Goal: Task Accomplishment & Management: Complete application form

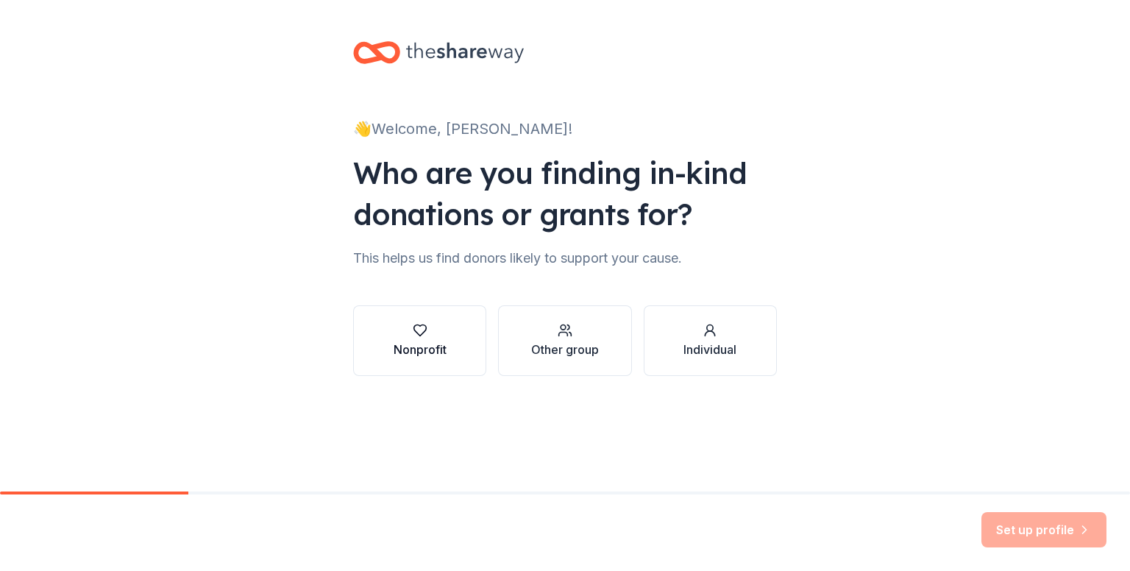
click at [421, 335] on icon "button" at bounding box center [420, 330] width 13 height 11
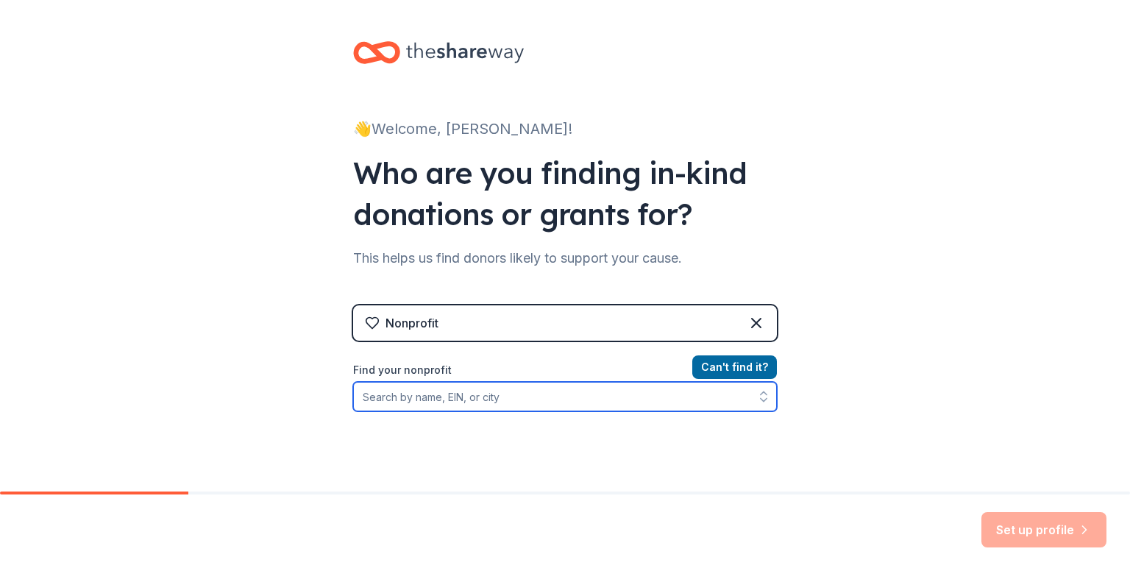
click at [527, 400] on input "Find your nonprofit" at bounding box center [565, 396] width 424 height 29
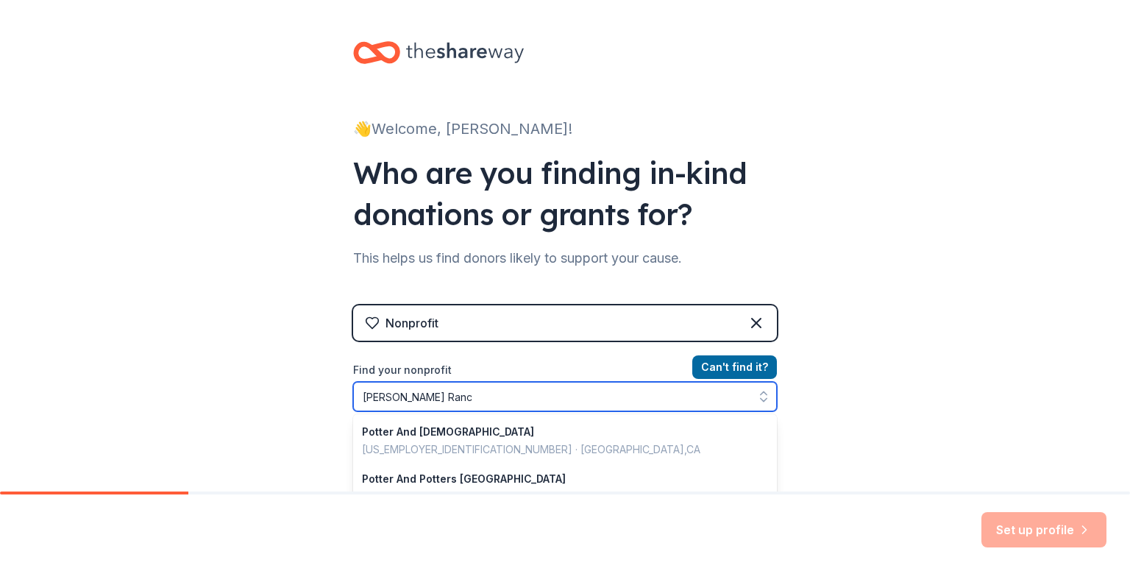
type input "[PERSON_NAME] Ranch"
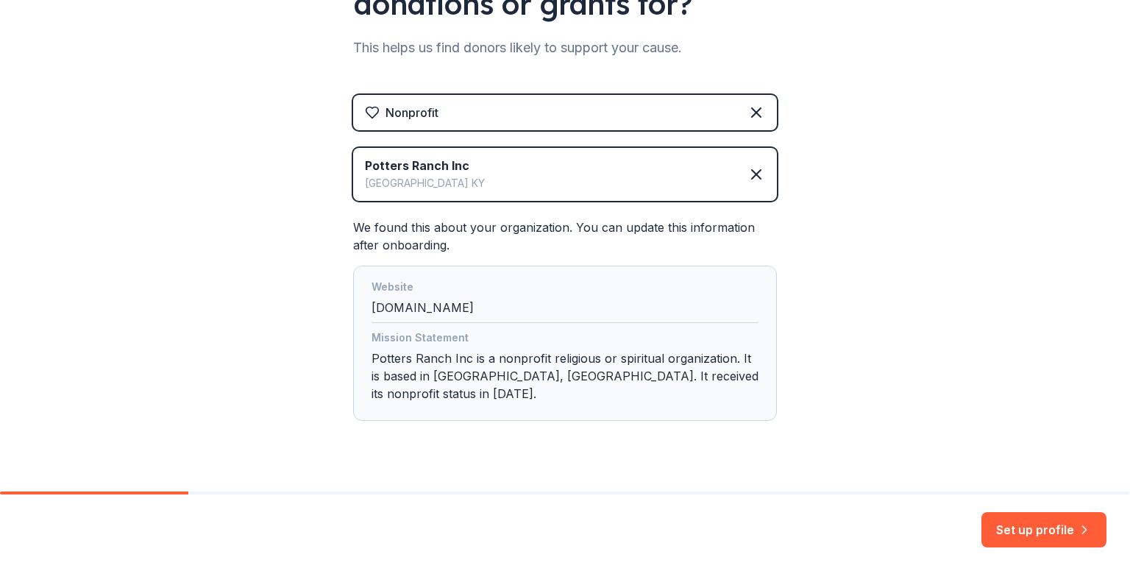
scroll to position [221, 0]
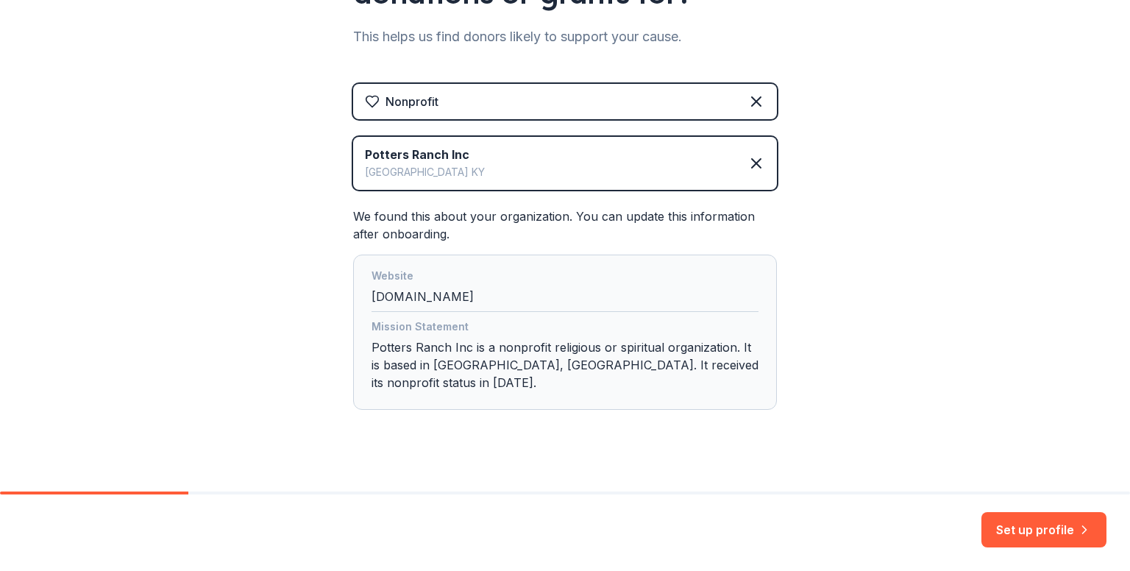
click at [965, 408] on div "👋 Welcome, [PERSON_NAME]! Who are you finding in-kind donations or grants for? …" at bounding box center [565, 144] width 1130 height 731
click at [1021, 534] on button "Set up profile" at bounding box center [1044, 529] width 125 height 35
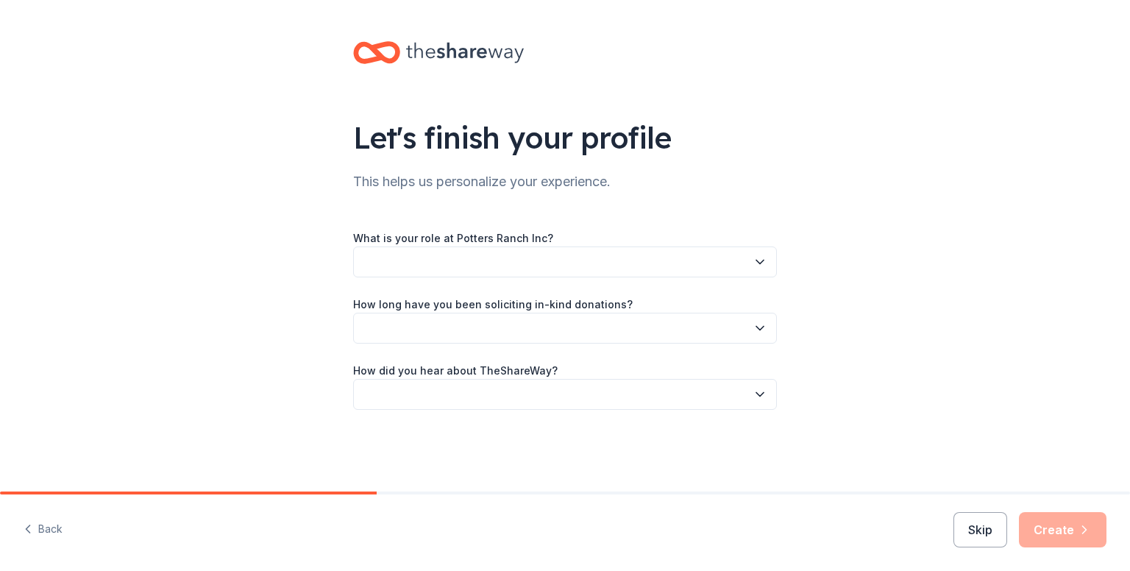
click at [752, 268] on button "button" at bounding box center [565, 261] width 424 height 31
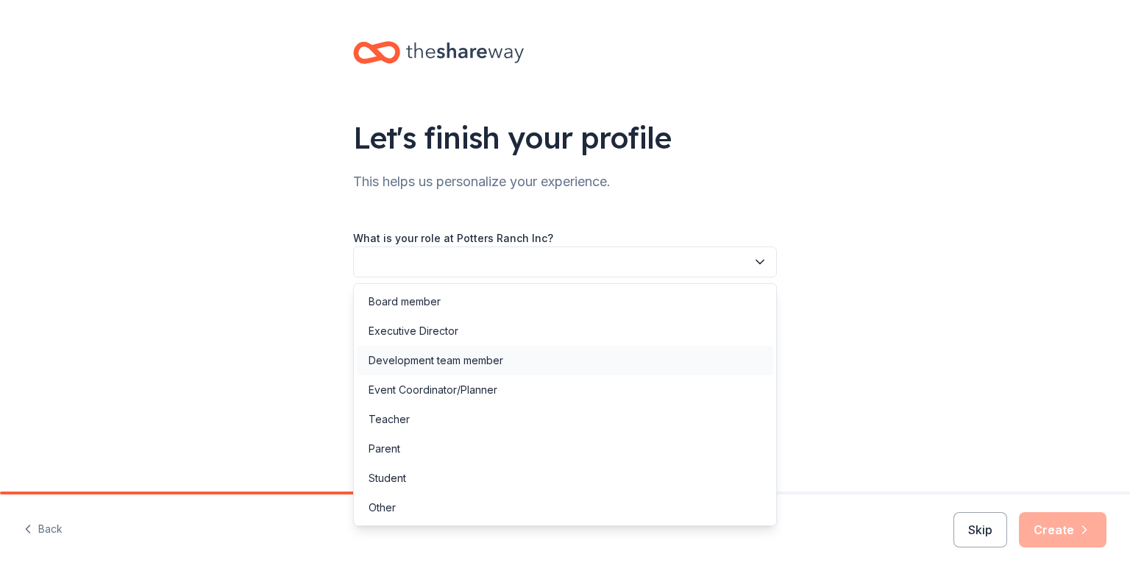
click at [494, 368] on div "Development team member" at bounding box center [436, 361] width 135 height 18
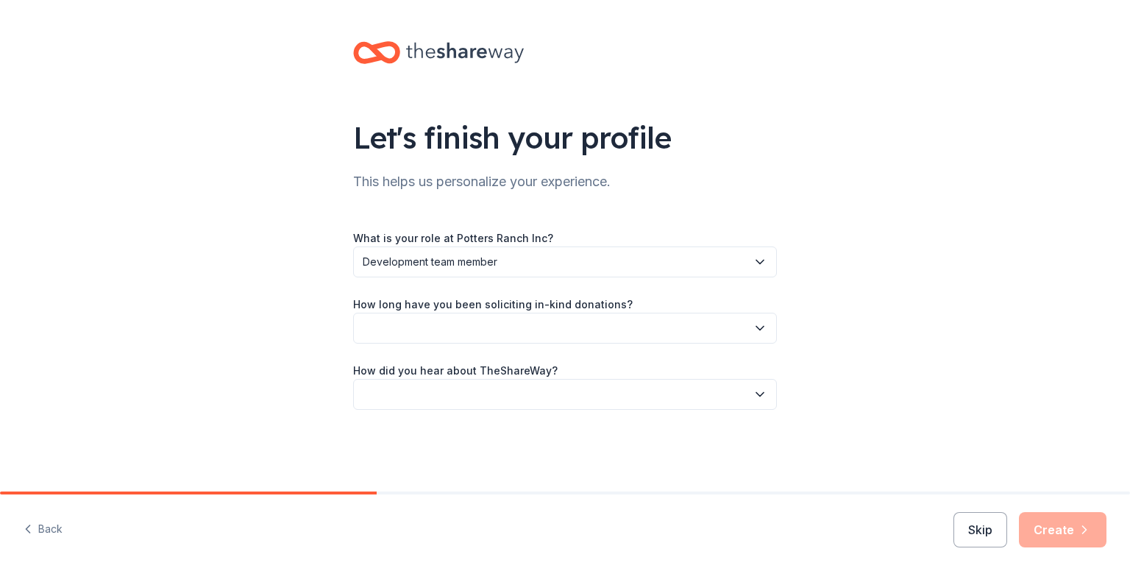
click at [759, 330] on icon "button" at bounding box center [760, 328] width 15 height 15
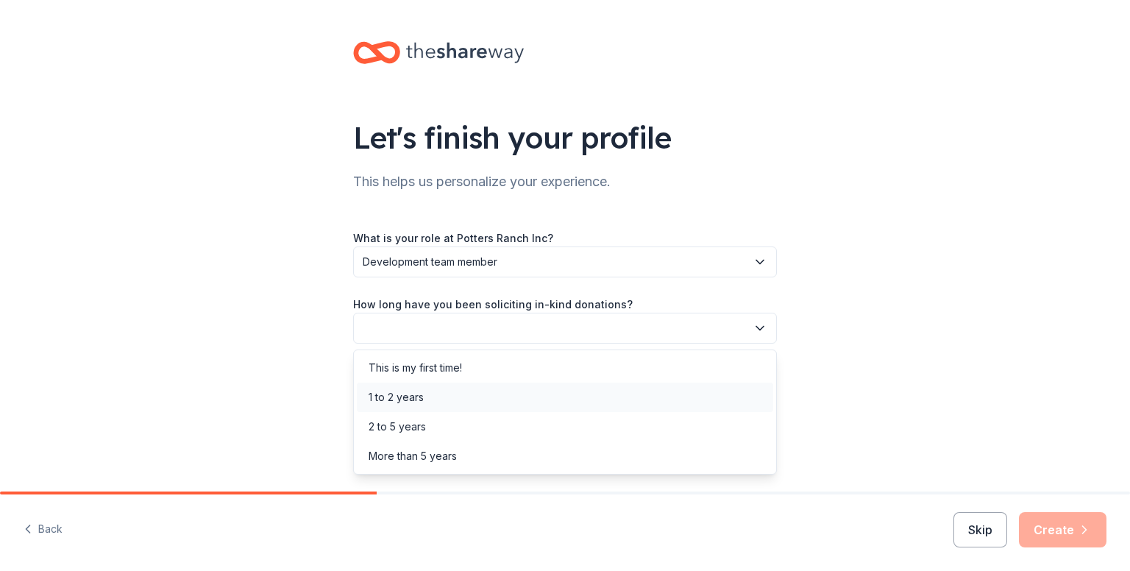
click at [419, 401] on div "1 to 2 years" at bounding box center [396, 398] width 55 height 18
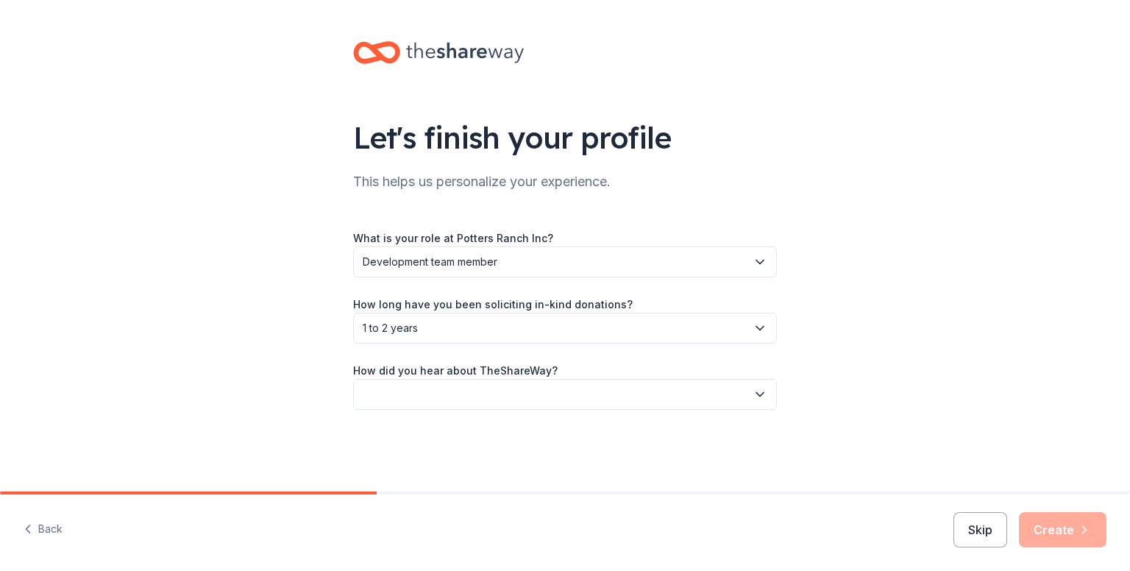
click at [751, 400] on button "button" at bounding box center [565, 394] width 424 height 31
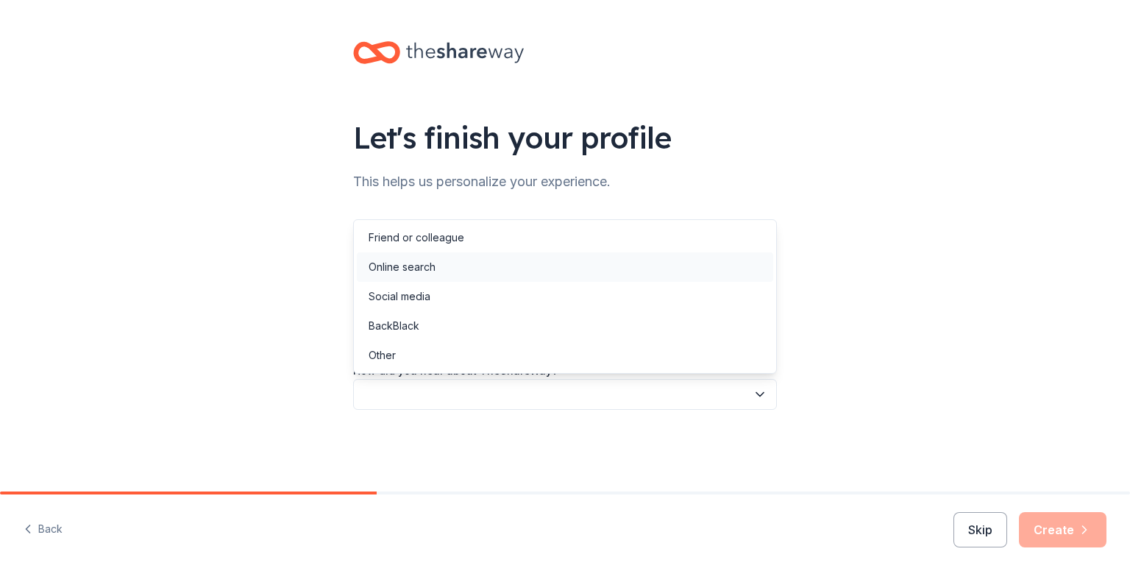
click at [447, 266] on div "Online search" at bounding box center [565, 266] width 416 height 29
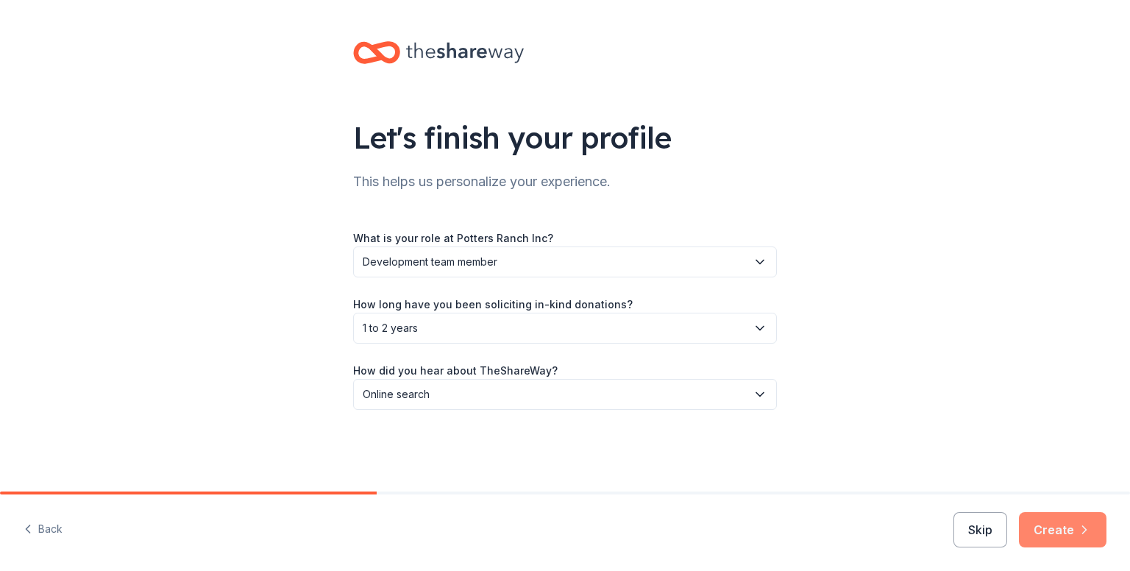
click at [1051, 527] on button "Create" at bounding box center [1063, 529] width 88 height 35
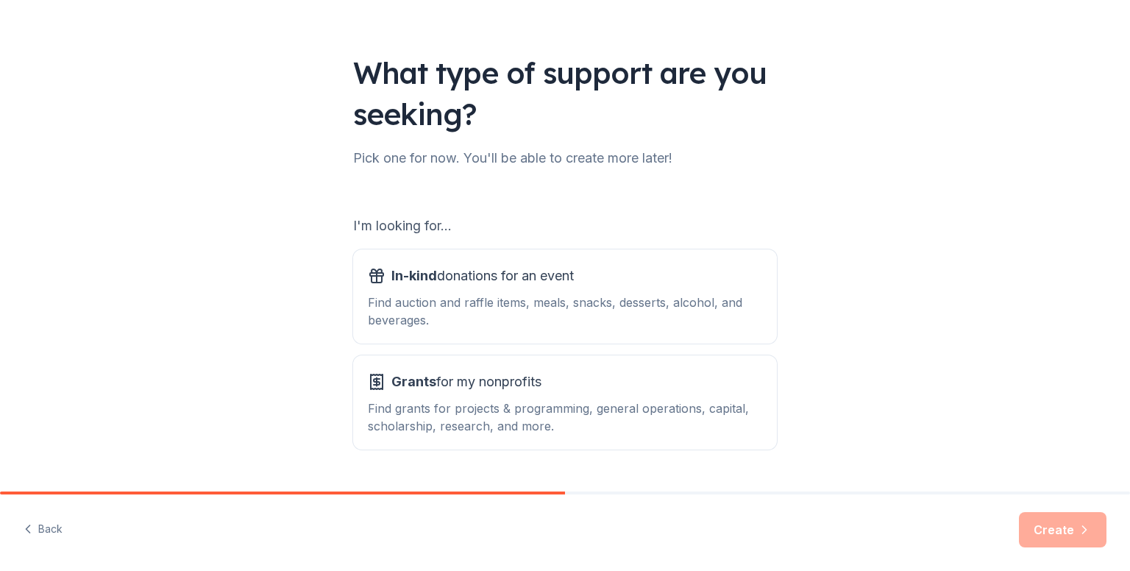
scroll to position [102, 0]
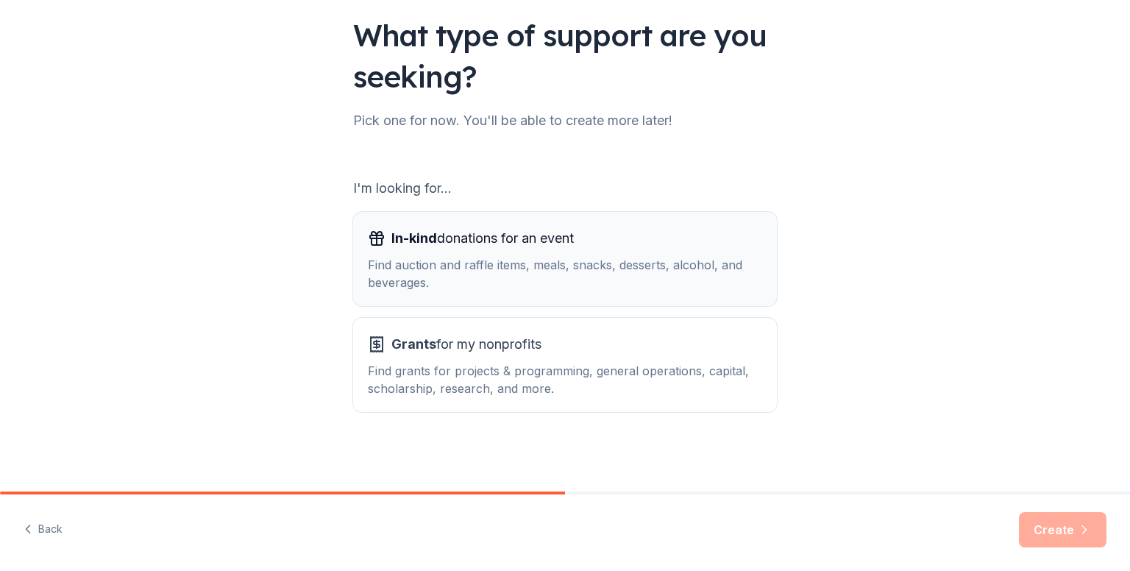
click at [592, 250] on div "In-kind donations for an event Find auction and raffle items, meals, snacks, de…" at bounding box center [565, 259] width 394 height 65
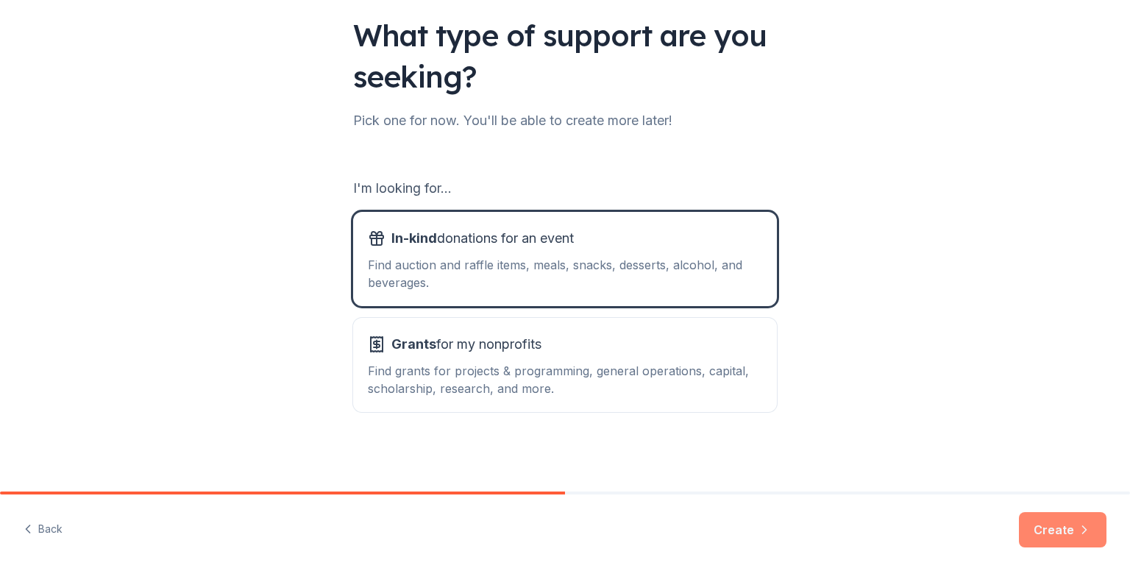
click at [1054, 539] on button "Create" at bounding box center [1063, 529] width 88 height 35
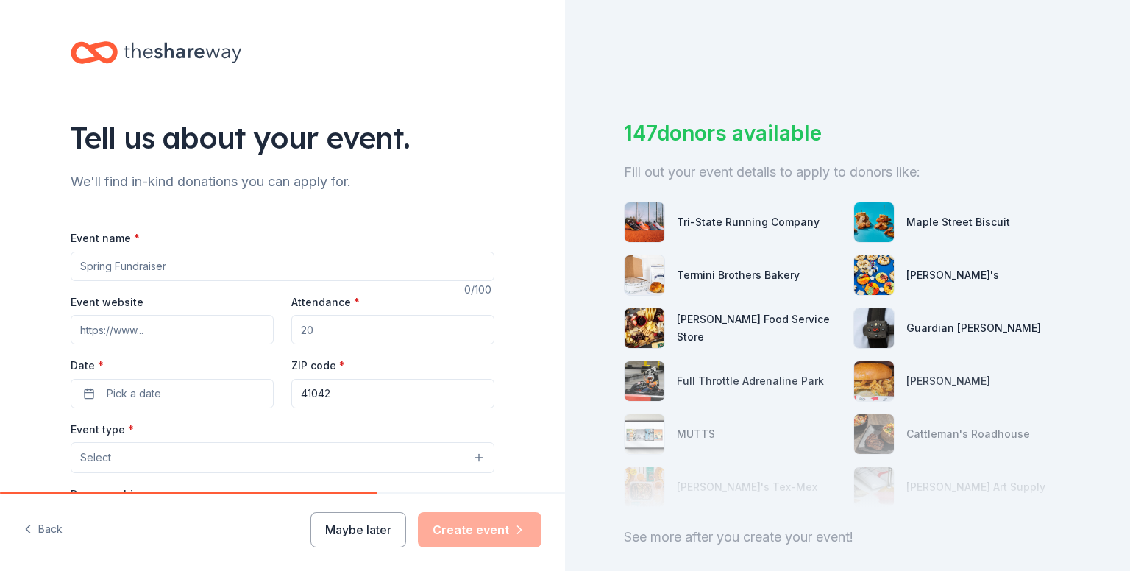
click at [200, 262] on input "Event name *" at bounding box center [283, 266] width 424 height 29
type input "Annual Gala Event"
click at [166, 327] on input "Event website" at bounding box center [172, 329] width 203 height 29
click at [333, 326] on input "Attendance *" at bounding box center [392, 329] width 203 height 29
type input "200"
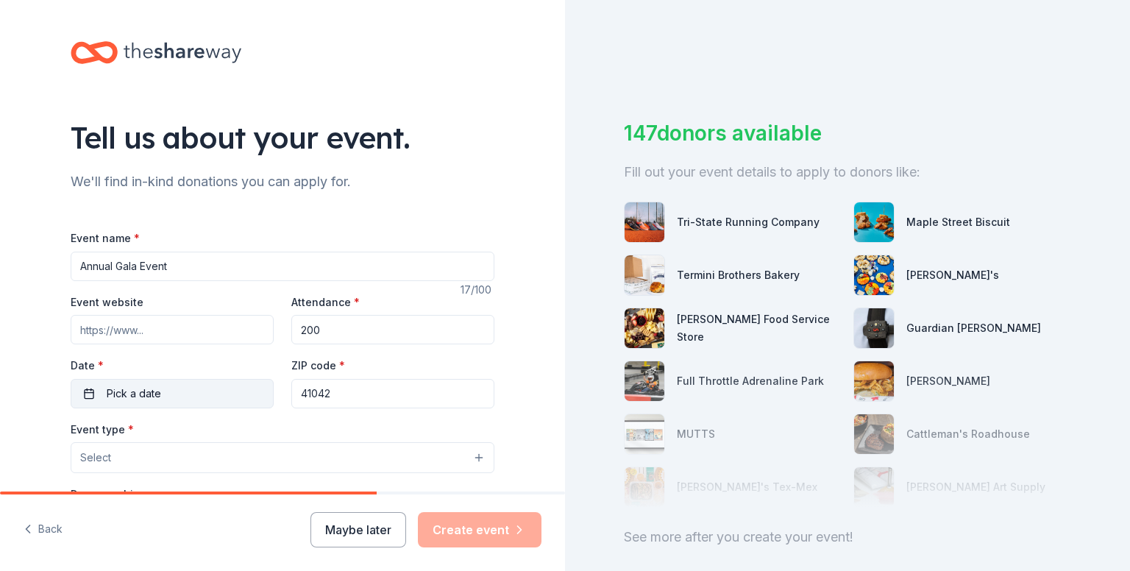
click at [155, 388] on button "Pick a date" at bounding box center [172, 393] width 203 height 29
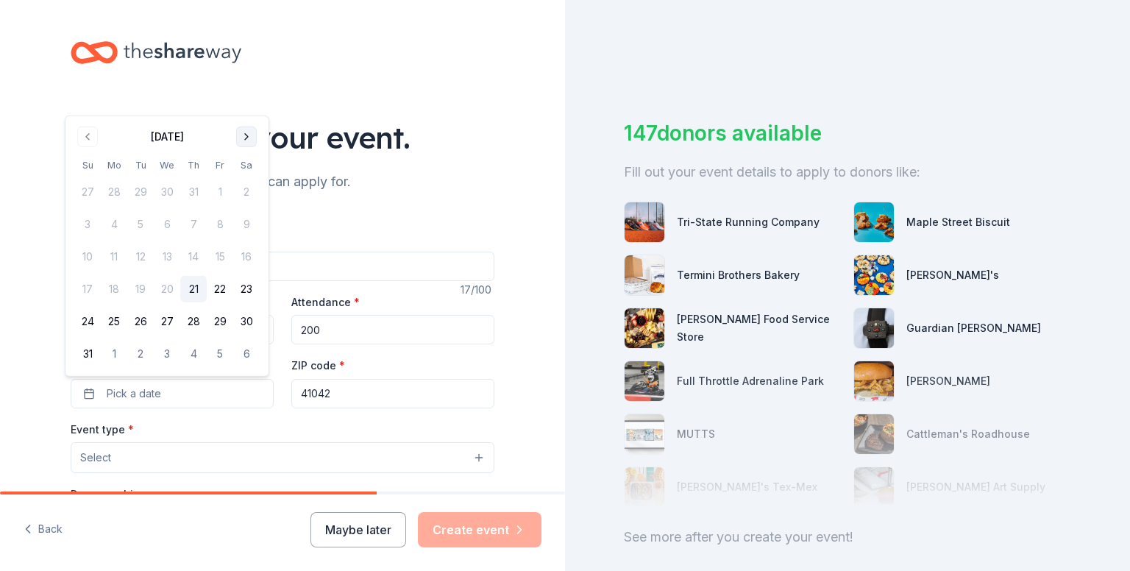
click at [254, 138] on button "Go to next month" at bounding box center [246, 137] width 21 height 21
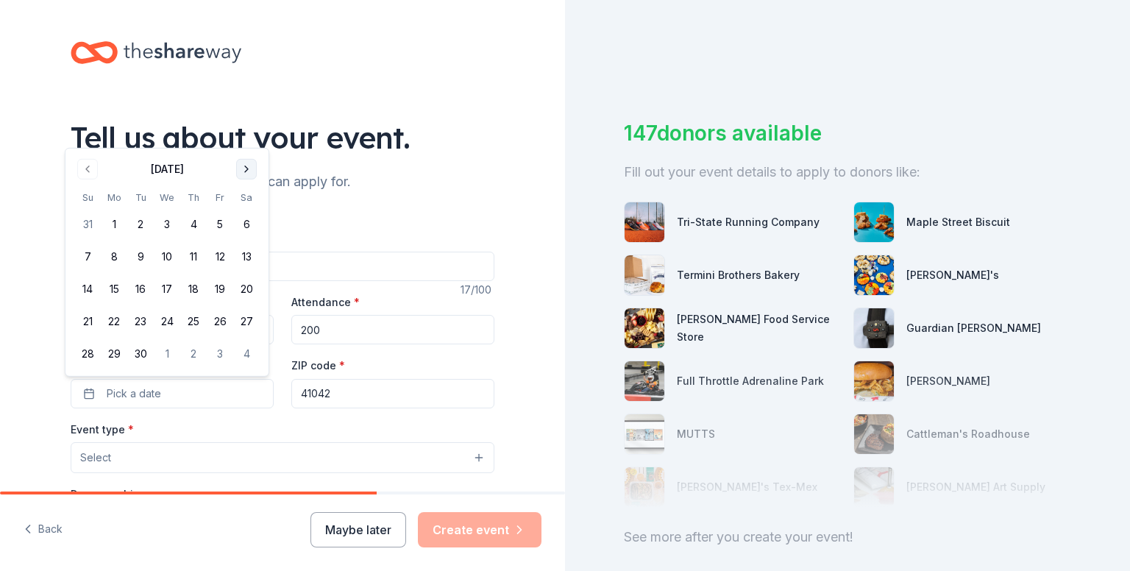
click at [246, 166] on button "Go to next month" at bounding box center [246, 169] width 21 height 21
click at [250, 218] on button "4" at bounding box center [246, 224] width 26 height 26
click at [205, 457] on button "Select" at bounding box center [283, 457] width 424 height 31
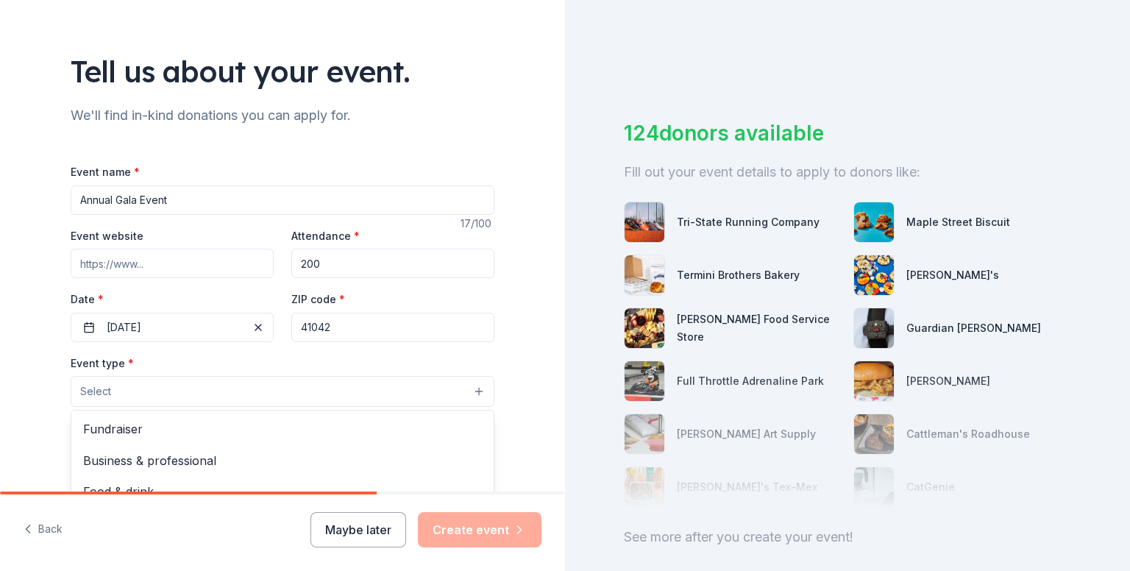
scroll to position [124, 0]
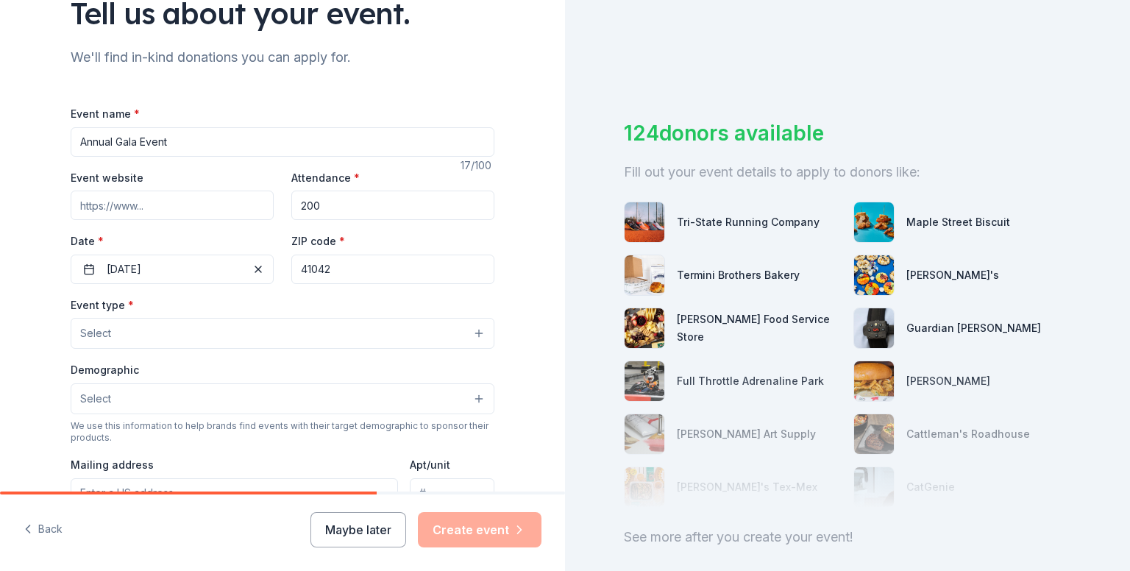
click at [177, 209] on input "Event website" at bounding box center [172, 205] width 203 height 29
type input "www.pottersranch.org"
click at [459, 347] on button "Select" at bounding box center [283, 333] width 424 height 31
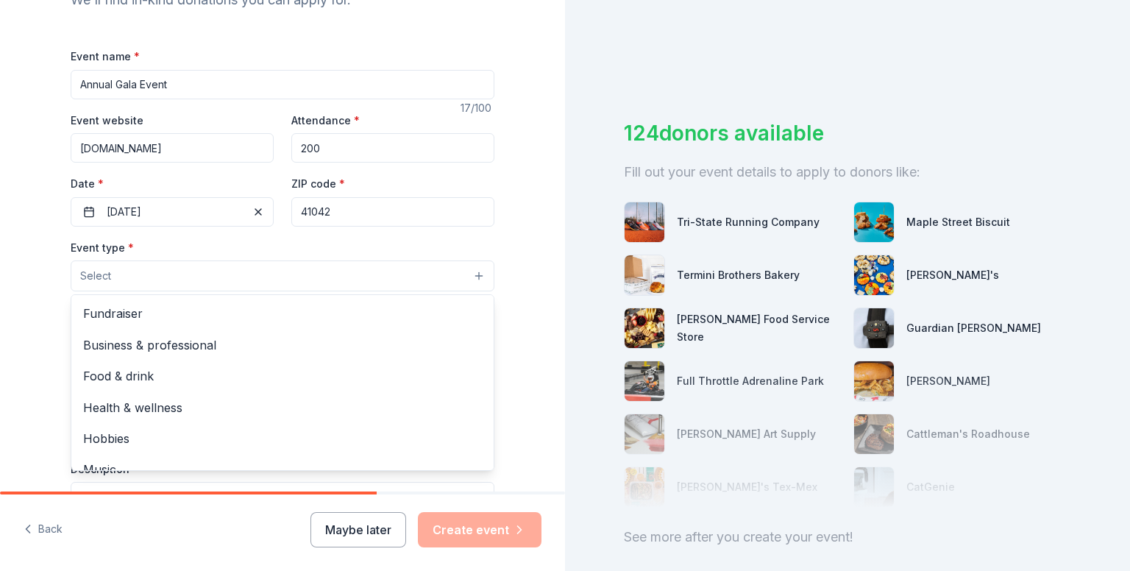
scroll to position [194, 0]
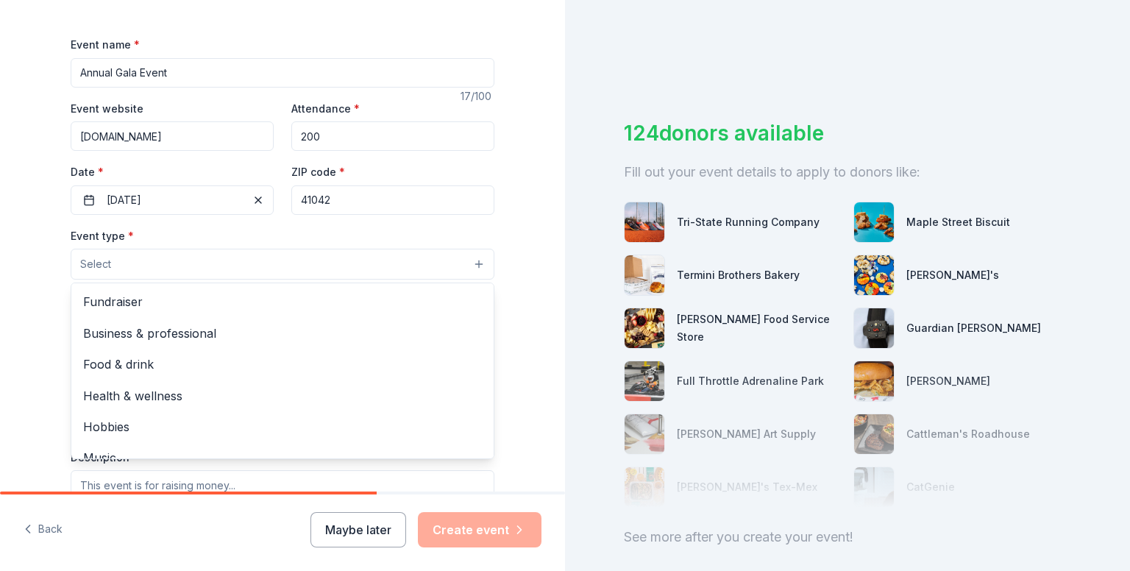
click at [464, 271] on button "Select" at bounding box center [283, 264] width 424 height 31
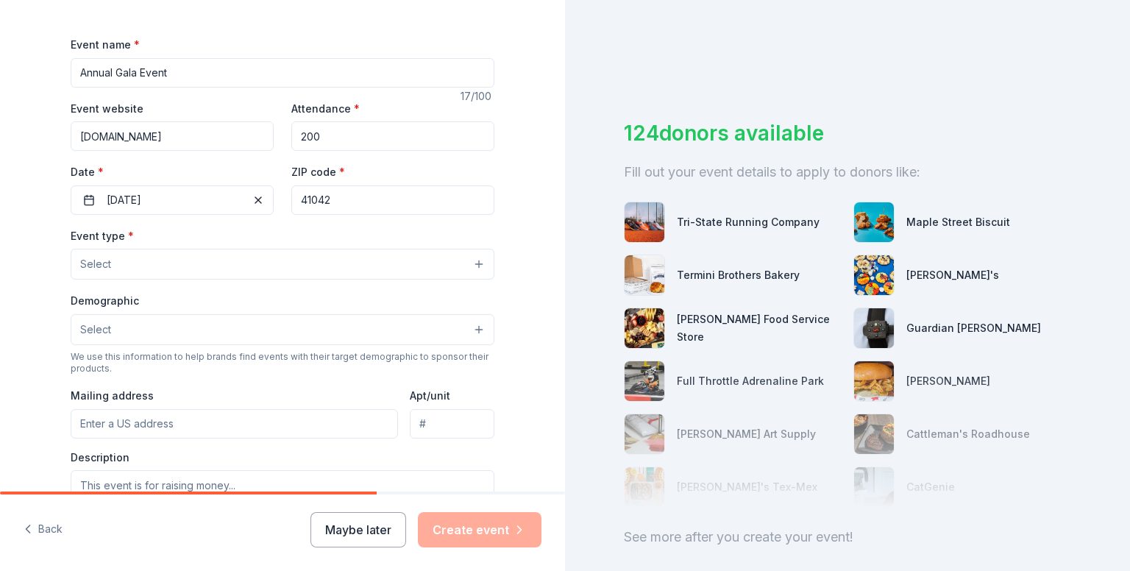
click at [458, 264] on button "Select" at bounding box center [283, 264] width 424 height 31
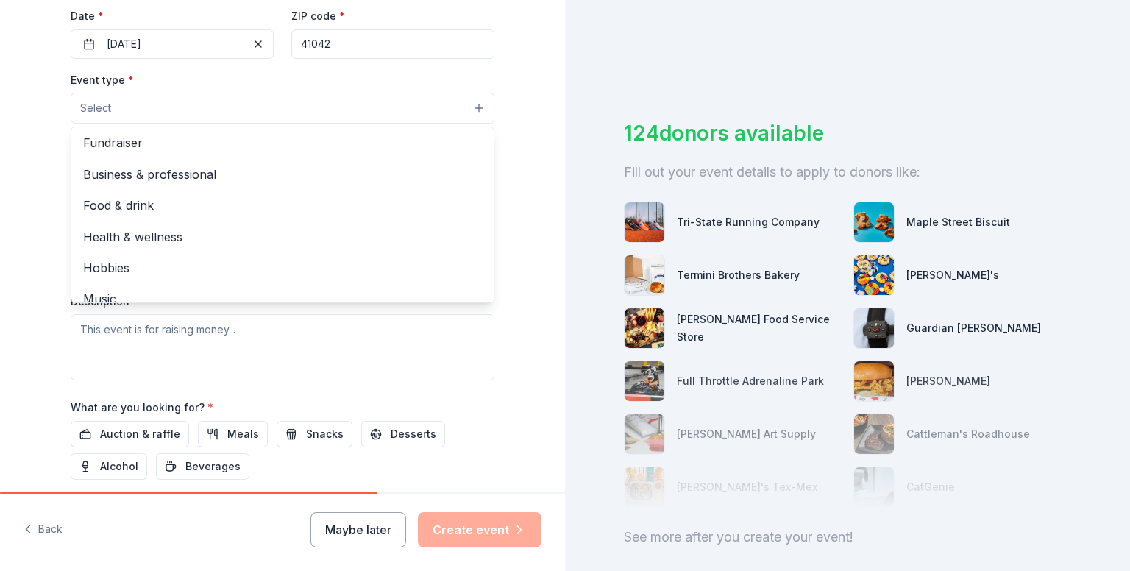
scroll to position [0, 0]
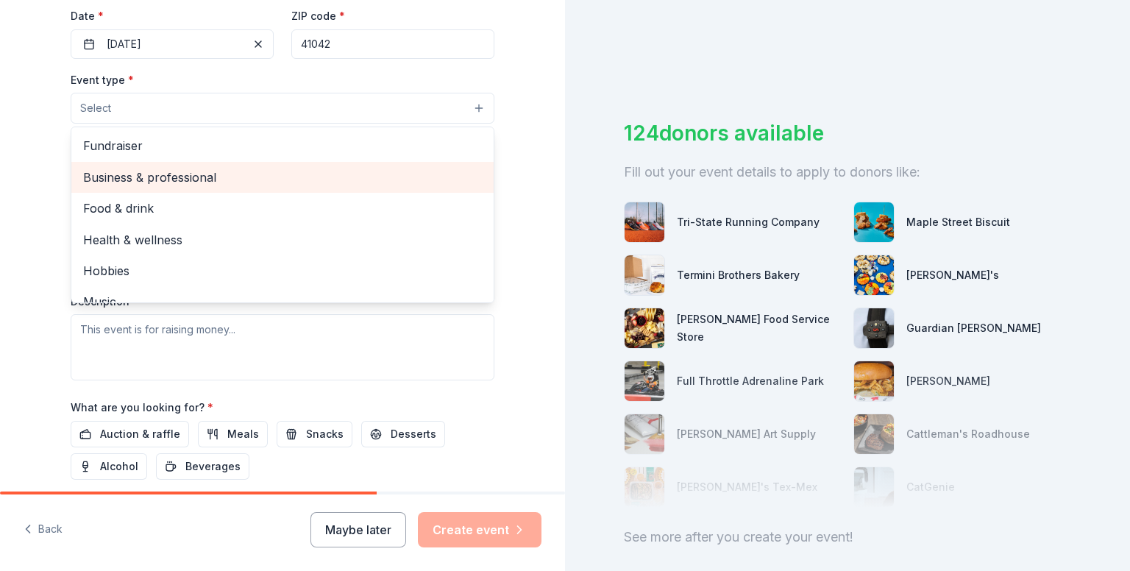
click at [214, 174] on span "Business & professional" at bounding box center [282, 177] width 399 height 19
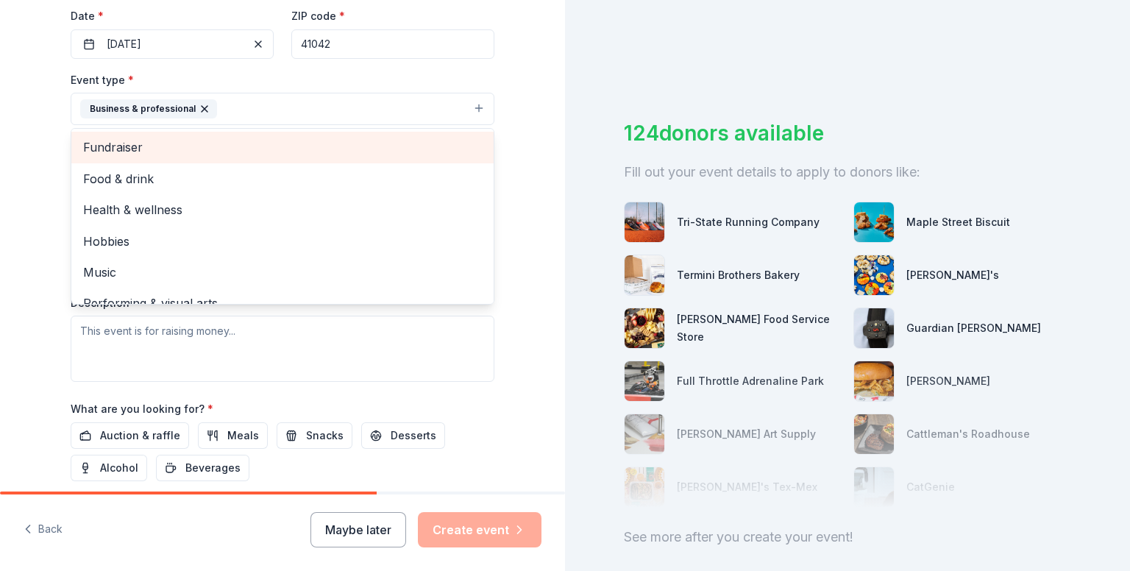
click at [171, 140] on span "Fundraiser" at bounding box center [282, 147] width 399 height 19
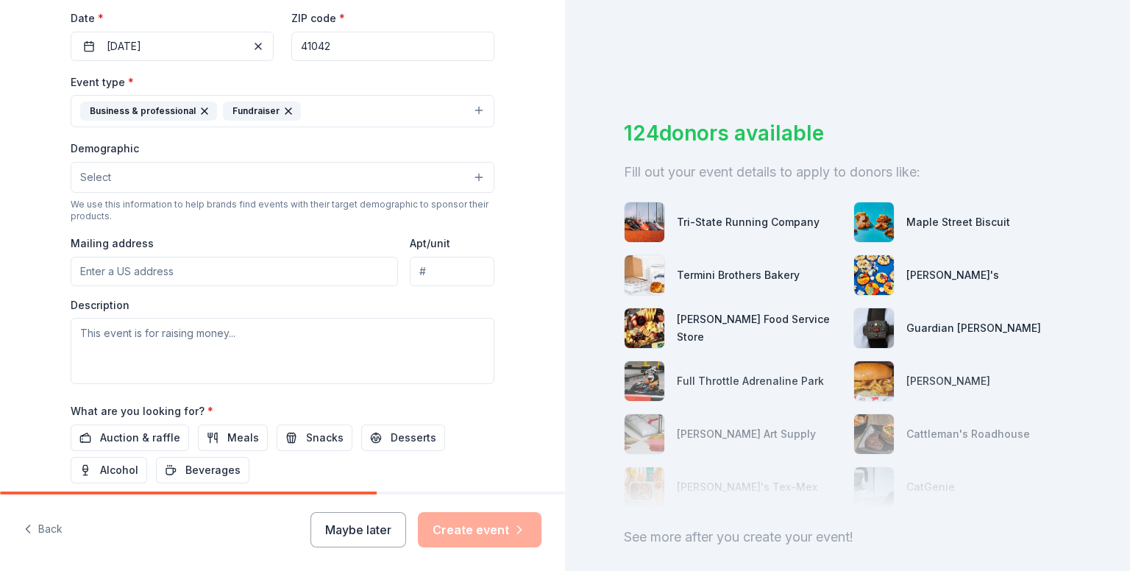
scroll to position [389, 0]
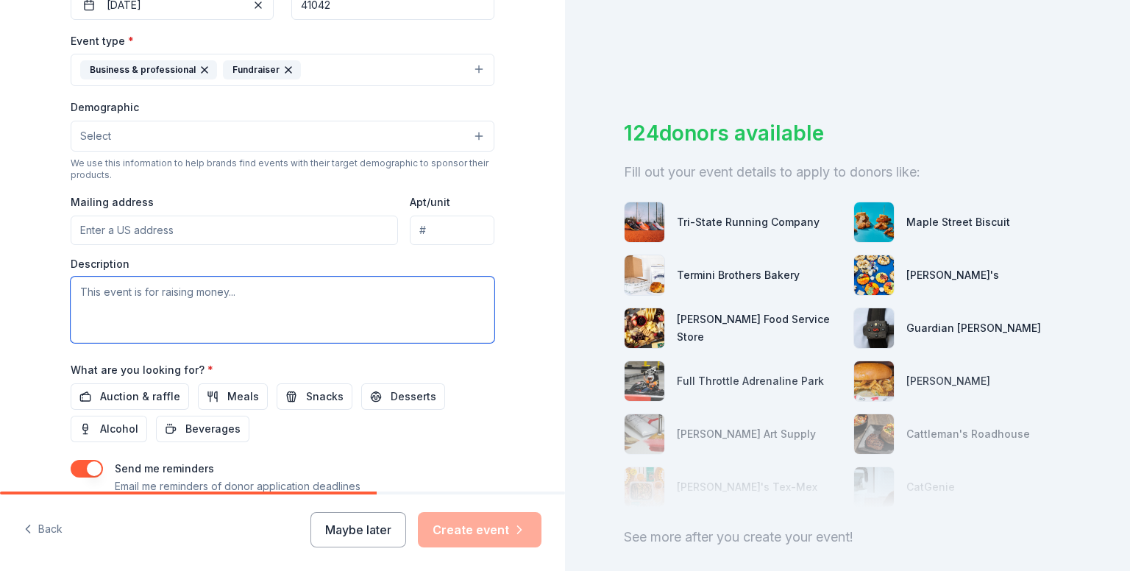
click at [238, 299] on textarea at bounding box center [283, 310] width 424 height 66
paste textarea "Potter’s Ranch Annual Gala Event supports programs for at-risk youth through ca…"
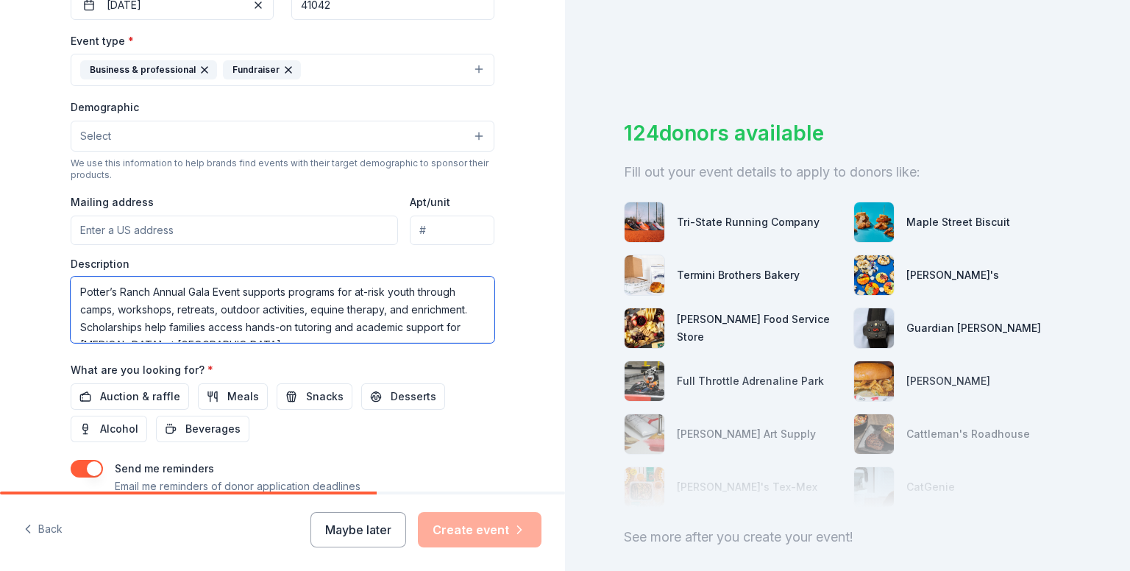
scroll to position [9, 0]
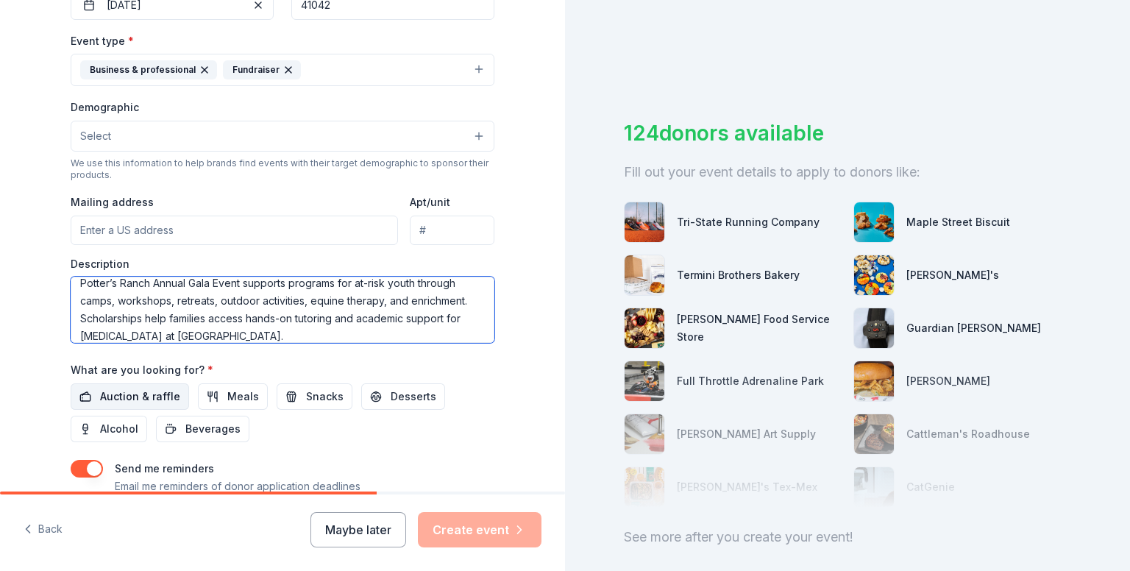
type textarea "Potter’s Ranch Annual Gala Event supports programs for at-risk youth through ca…"
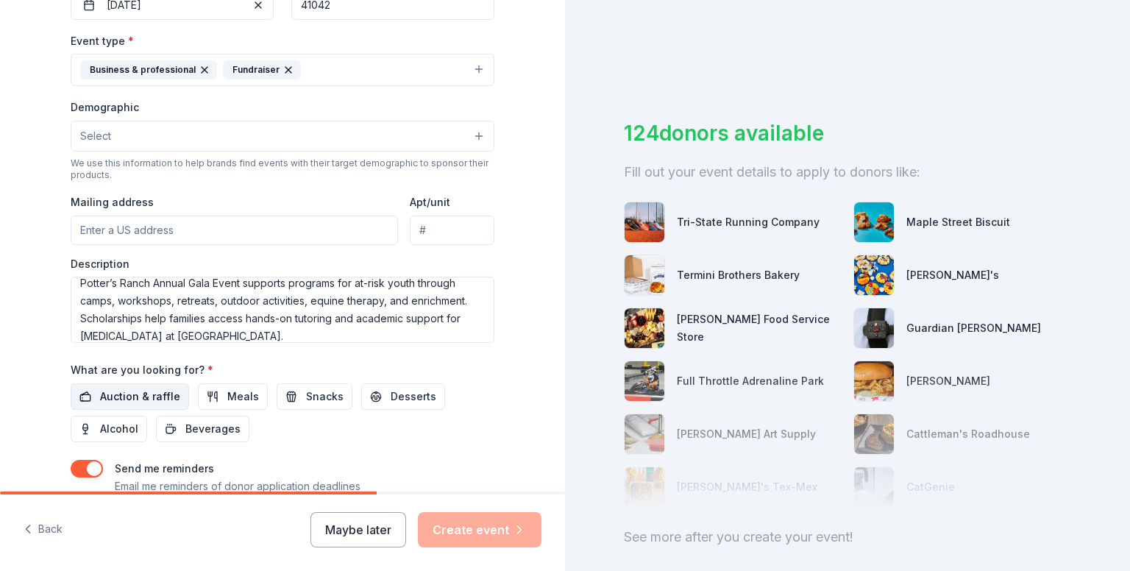
click at [147, 391] on span "Auction & raffle" at bounding box center [140, 397] width 80 height 18
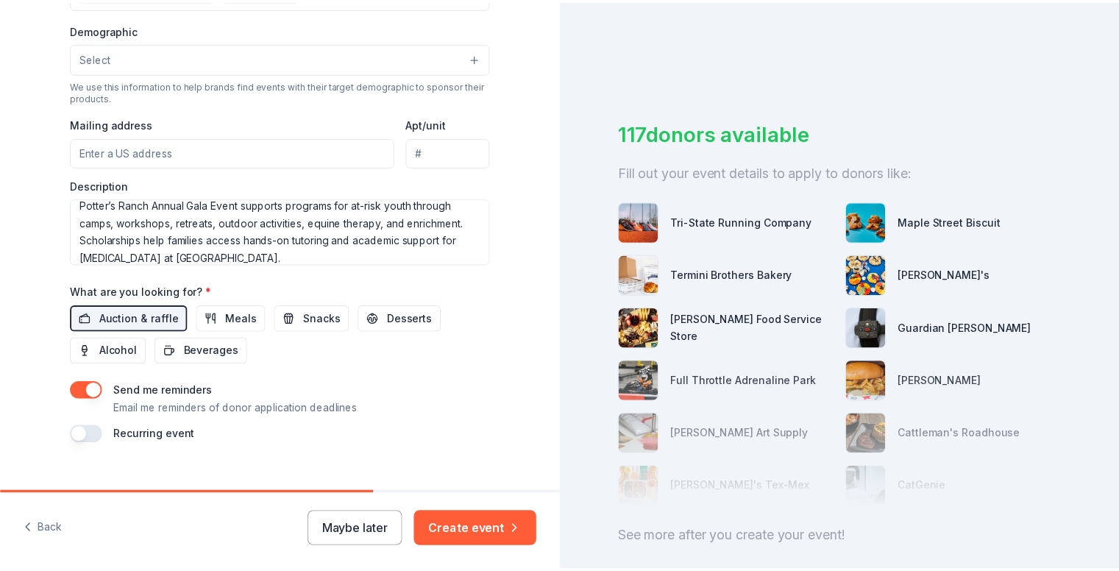
scroll to position [489, 0]
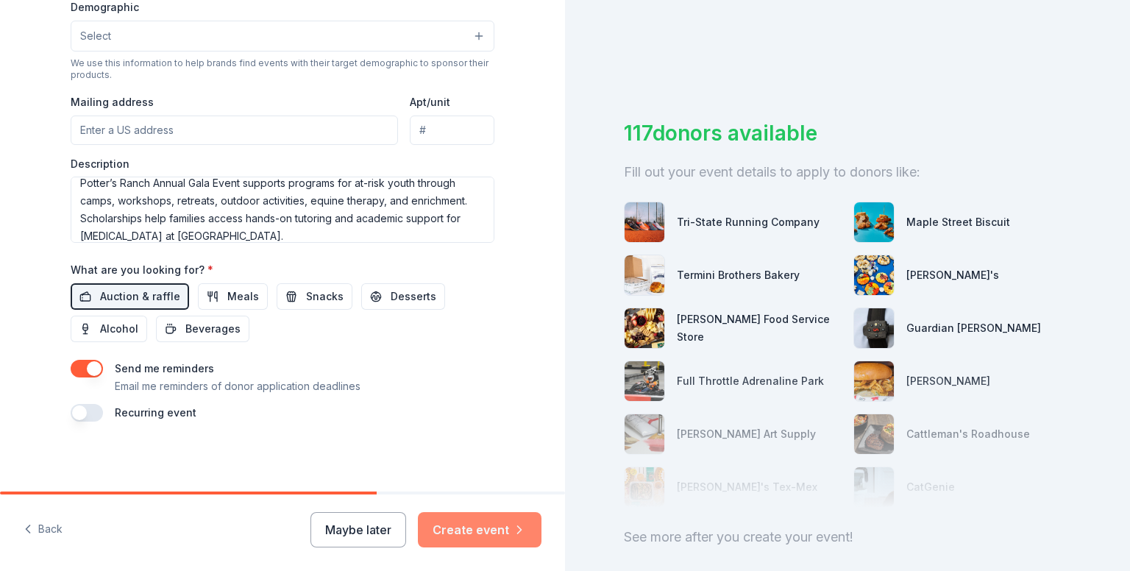
click at [492, 533] on button "Create event" at bounding box center [480, 529] width 124 height 35
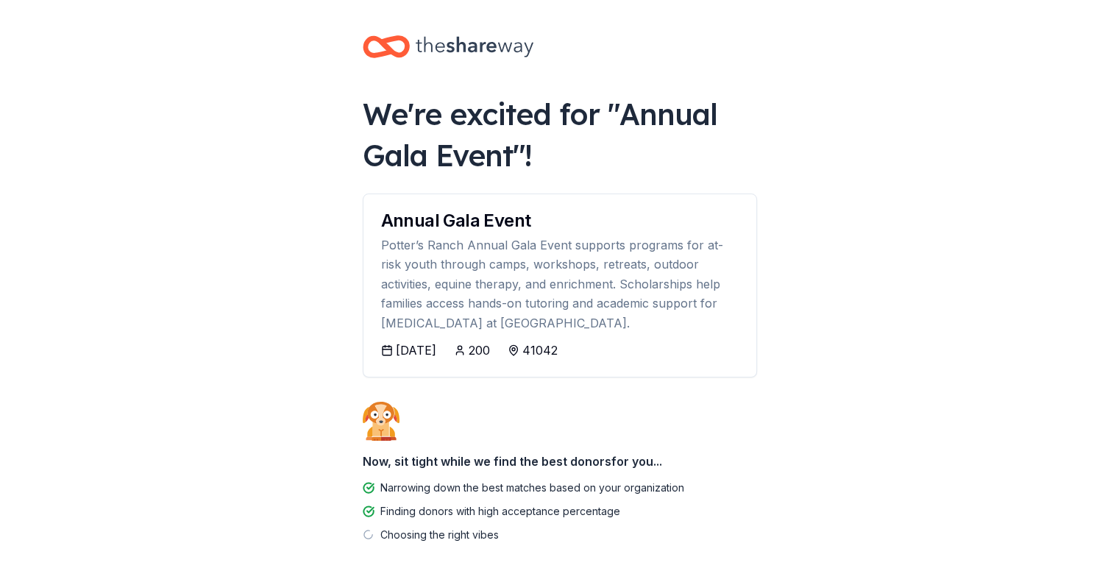
click at [837, 445] on body "We're excited for " Annual Gala Event "! Annual Gala Event Potter’s Ranch Annua…" at bounding box center [559, 285] width 1119 height 571
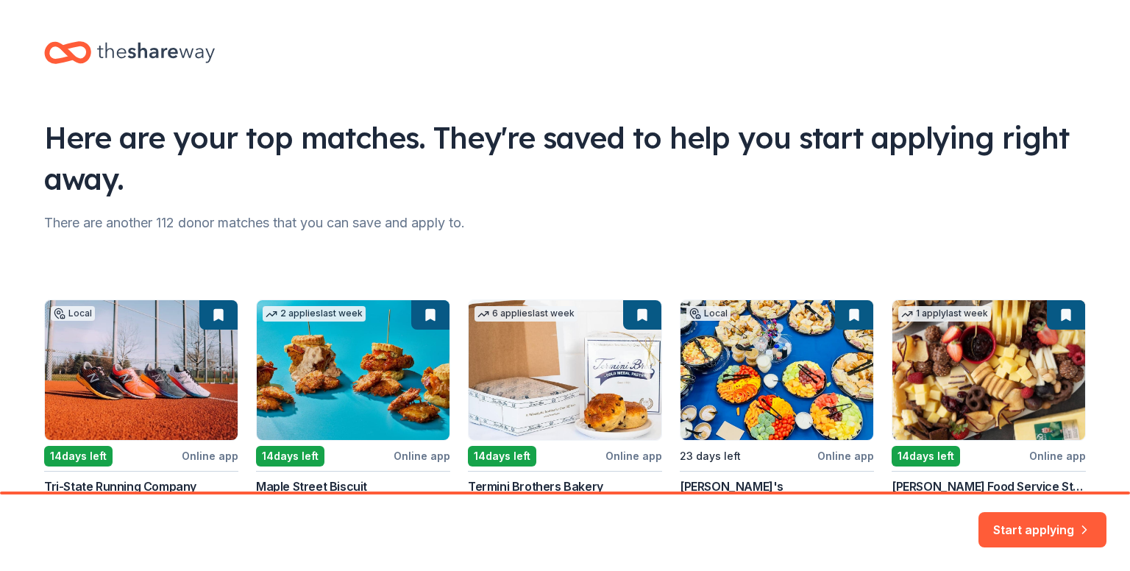
click at [1018, 279] on div "Local 14 days left Online app Tri-State Running Company New Gift cards 2 applie…" at bounding box center [565, 389] width 1042 height 287
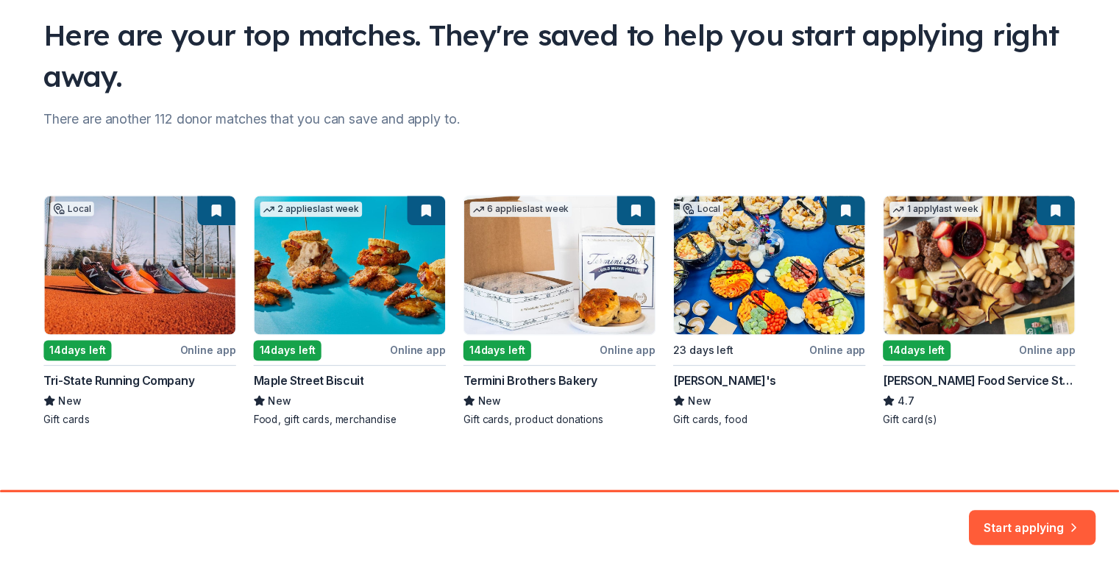
scroll to position [112, 0]
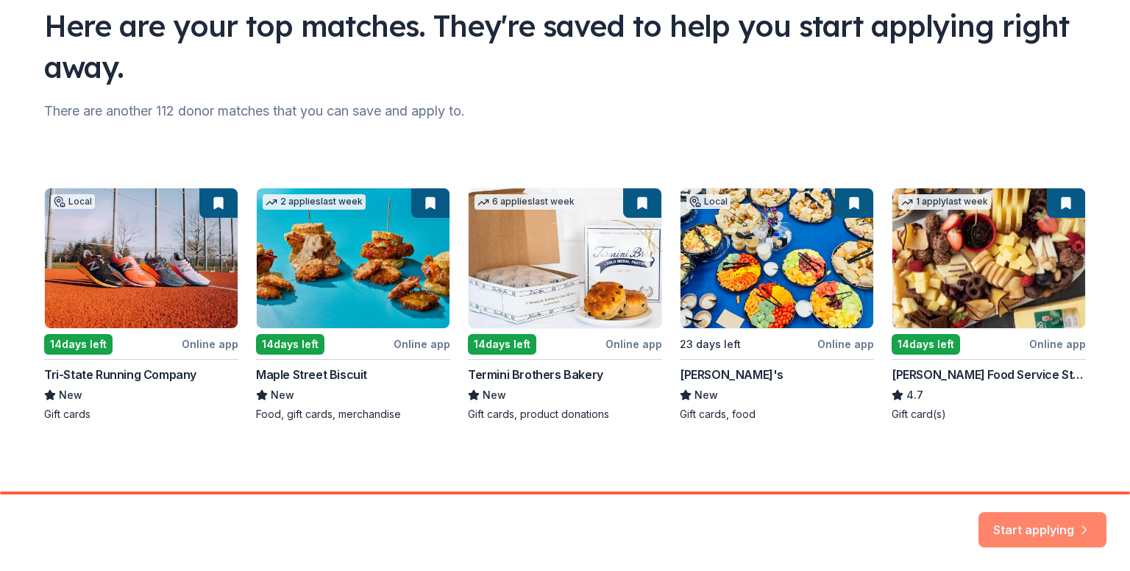
click at [1045, 517] on button "Start applying" at bounding box center [1043, 520] width 128 height 35
click at [1030, 517] on div "Start applying" at bounding box center [1043, 529] width 128 height 35
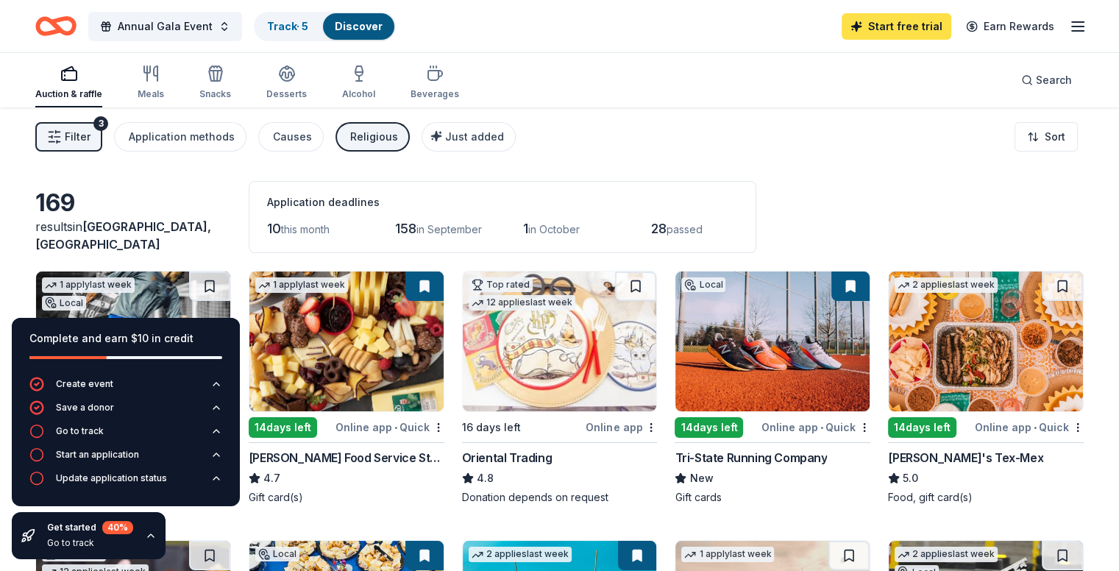
click at [879, 35] on link "Start free trial" at bounding box center [897, 26] width 110 height 26
click at [865, 38] on link "Start free trial" at bounding box center [897, 26] width 110 height 26
click at [879, 26] on link "Start free trial" at bounding box center [897, 26] width 110 height 26
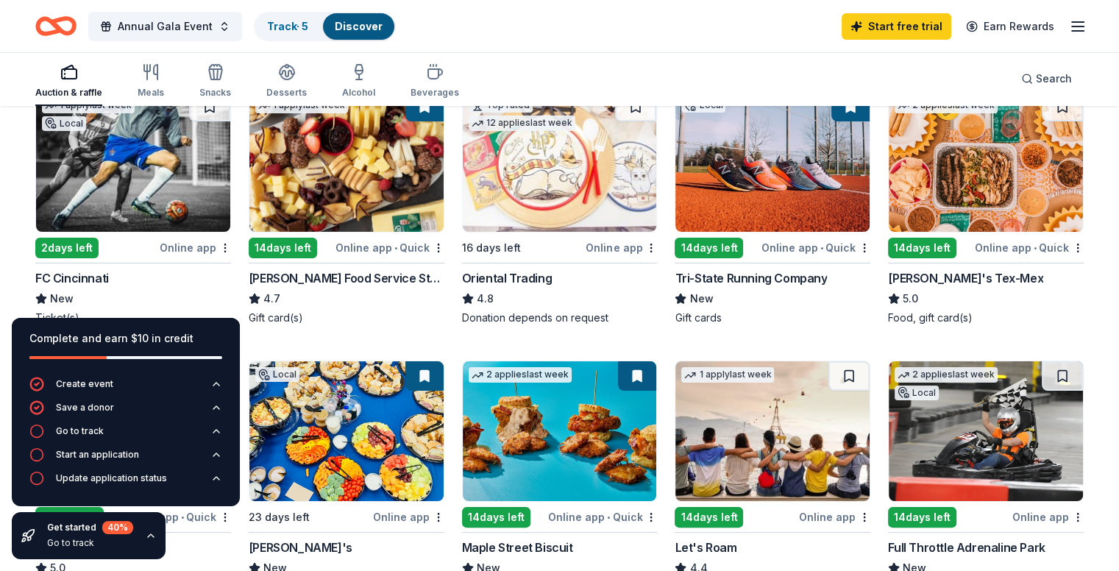
scroll to position [323, 0]
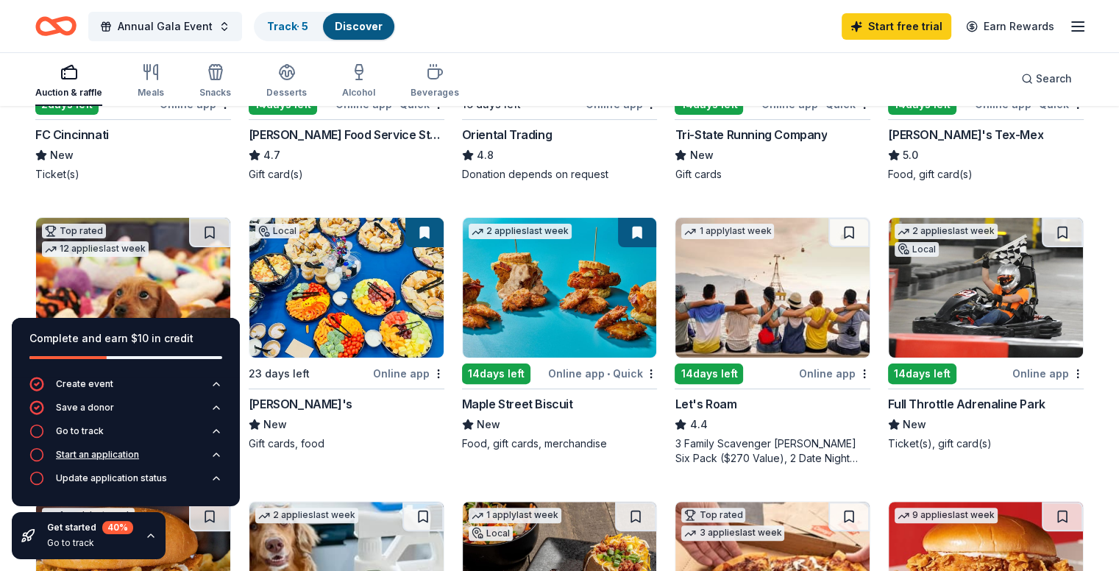
click at [118, 453] on div "Start an application" at bounding box center [97, 455] width 83 height 12
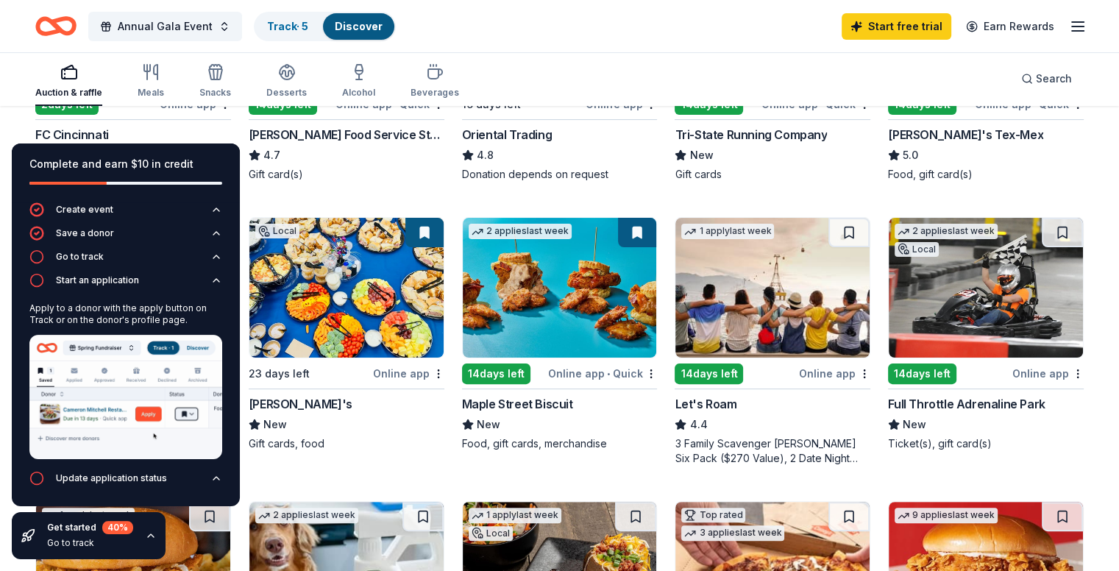
click at [40, 79] on div "Auction & raffle Meals Snacks Desserts Alcohol Beverages Search" at bounding box center [559, 79] width 1119 height 54
click at [40, 89] on div "Auction & raffle Meals Snacks Desserts Alcohol Beverages Search" at bounding box center [559, 79] width 1119 height 54
click at [892, 26] on link "Start free trial" at bounding box center [897, 26] width 110 height 26
click at [888, 24] on link "Start free trial" at bounding box center [897, 26] width 110 height 26
click at [190, 216] on button "Create event" at bounding box center [125, 214] width 193 height 24
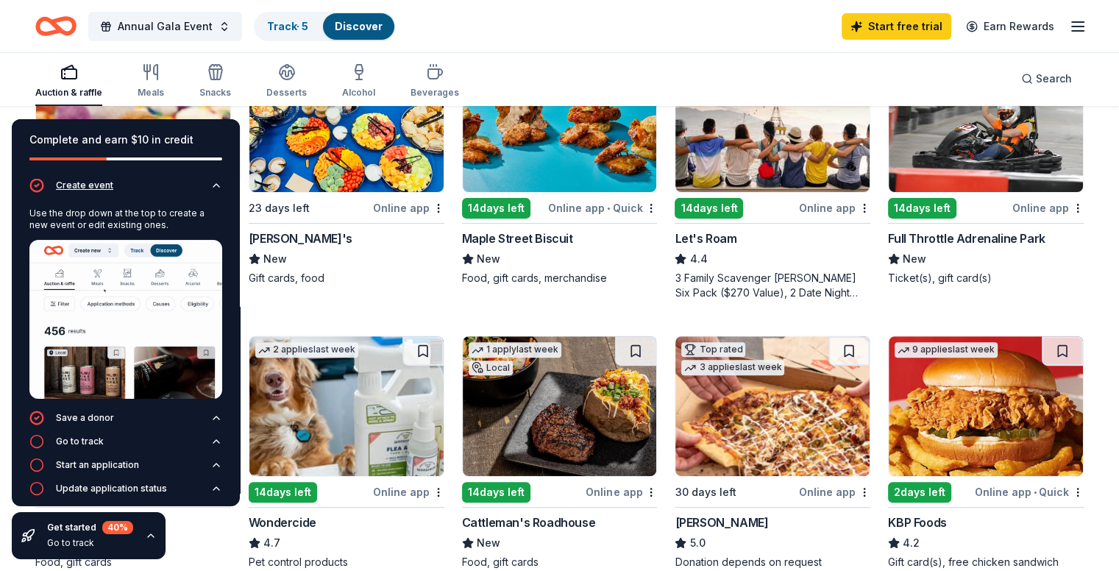
scroll to position [490, 0]
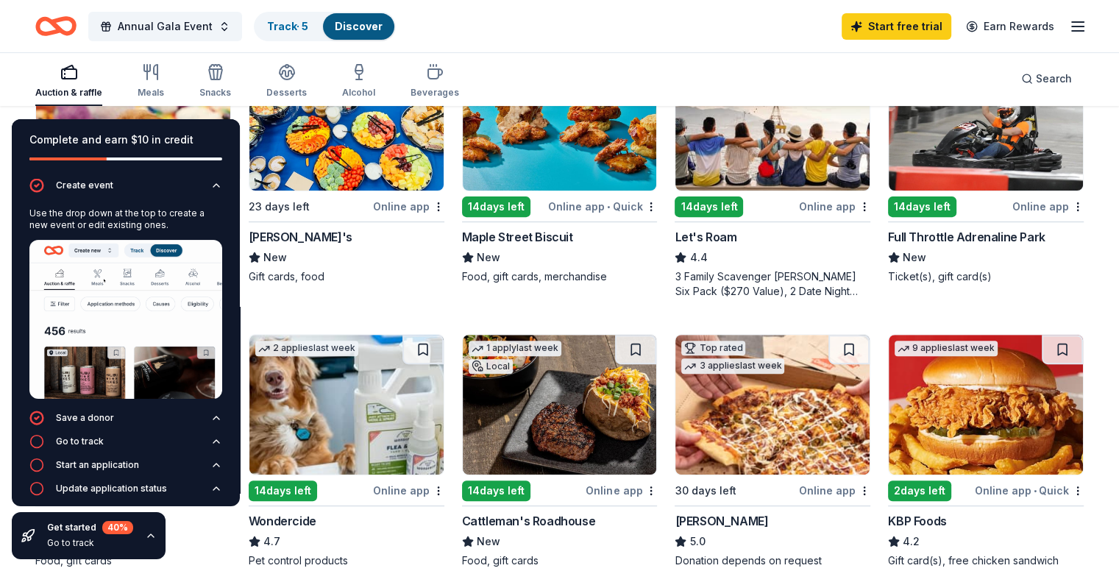
click at [1026, 171] on img at bounding box center [986, 121] width 194 height 140
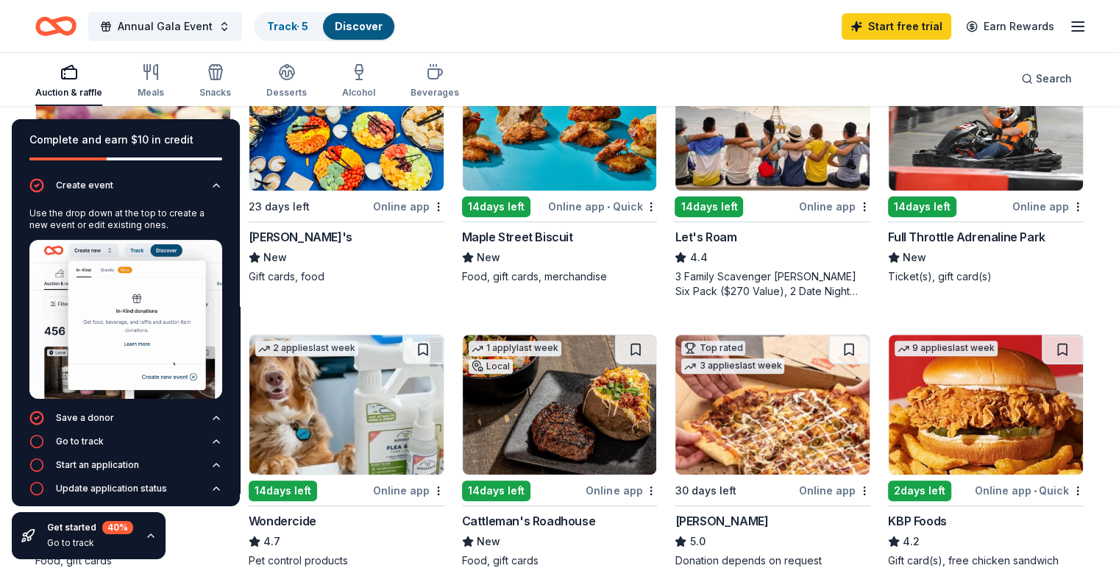
click at [552, 444] on img at bounding box center [560, 405] width 194 height 140
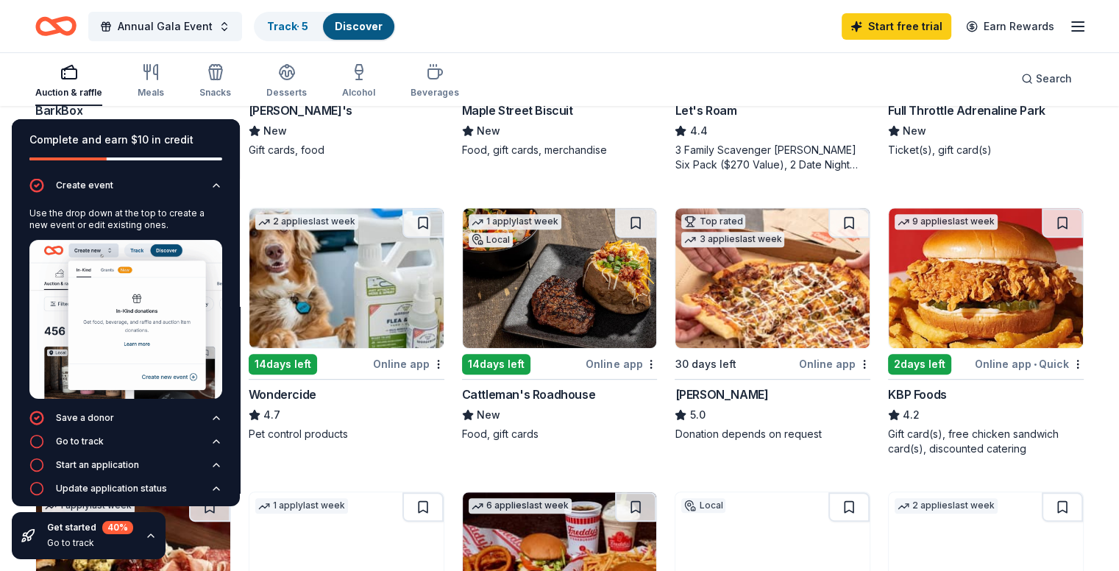
scroll to position [617, 0]
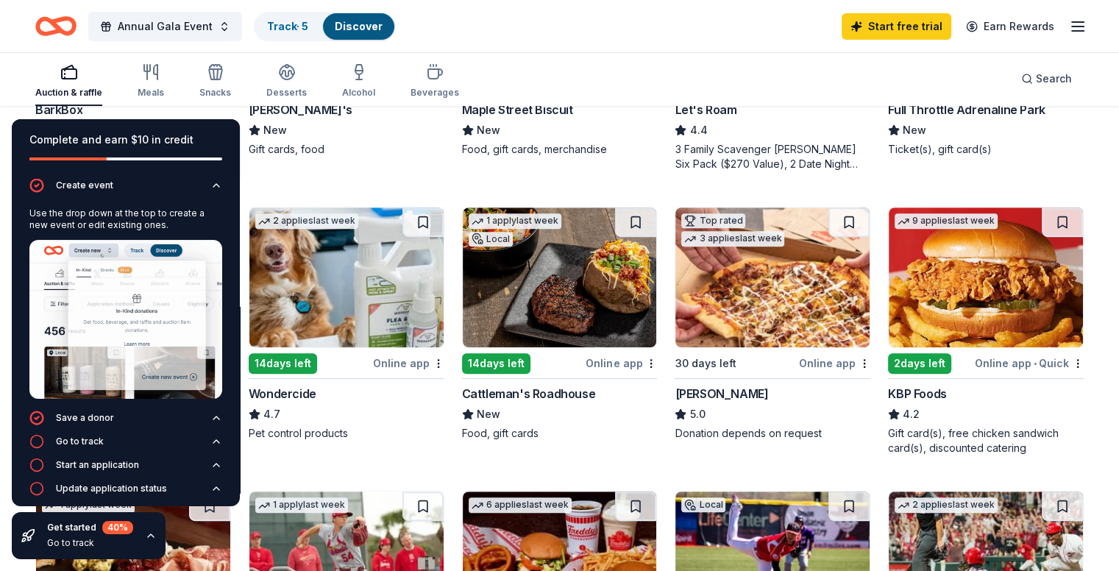
click at [923, 444] on div "Gift card(s), free chicken sandwich card(s), discounted catering" at bounding box center [986, 440] width 196 height 29
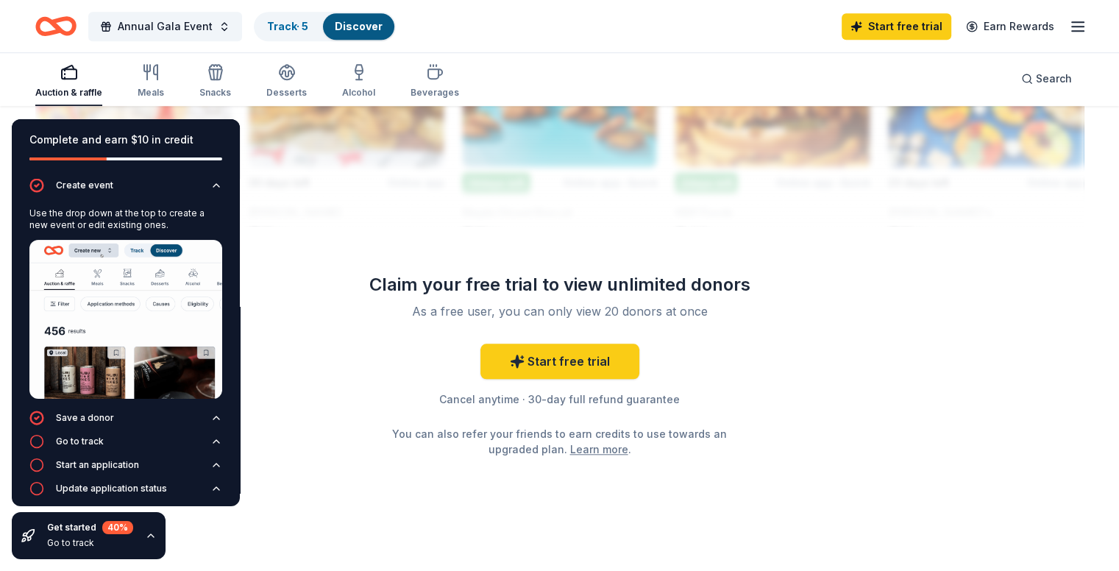
scroll to position [1410, 0]
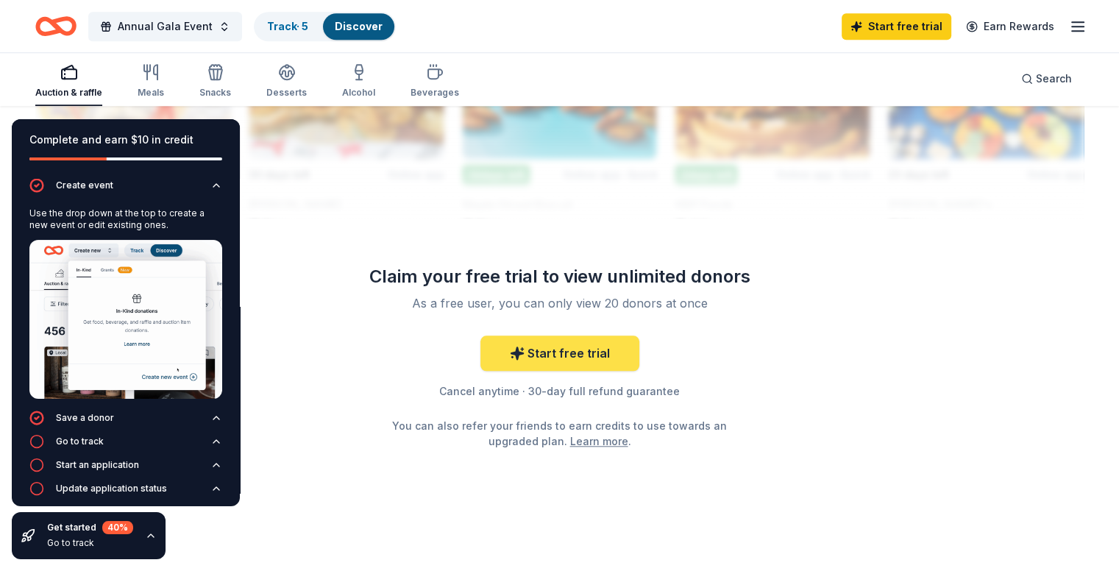
click at [567, 356] on link "Start free trial" at bounding box center [559, 353] width 159 height 35
click at [600, 357] on link "Start free trial" at bounding box center [559, 353] width 159 height 35
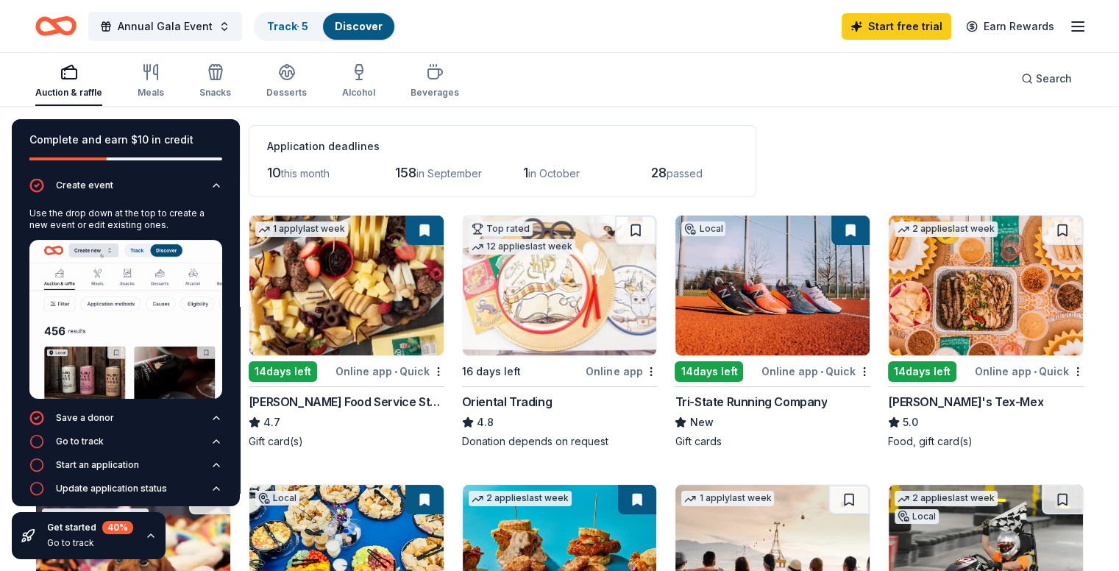
scroll to position [53, 0]
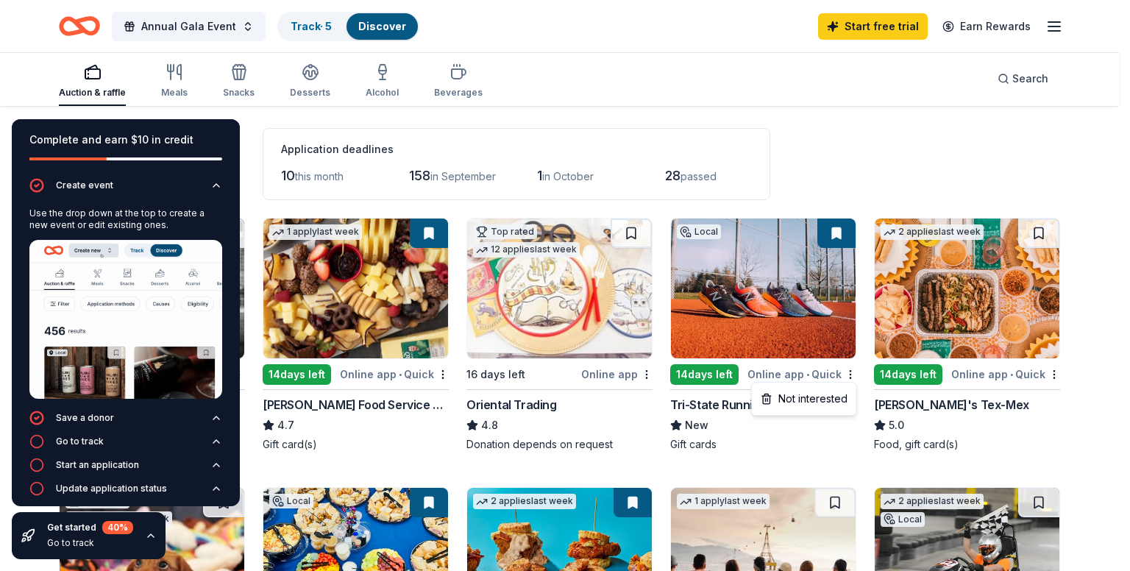
click at [96, 91] on html "Annual Gala Event Track · 5 Discover Start free trial Earn Rewards Auction & ra…" at bounding box center [565, 232] width 1130 height 571
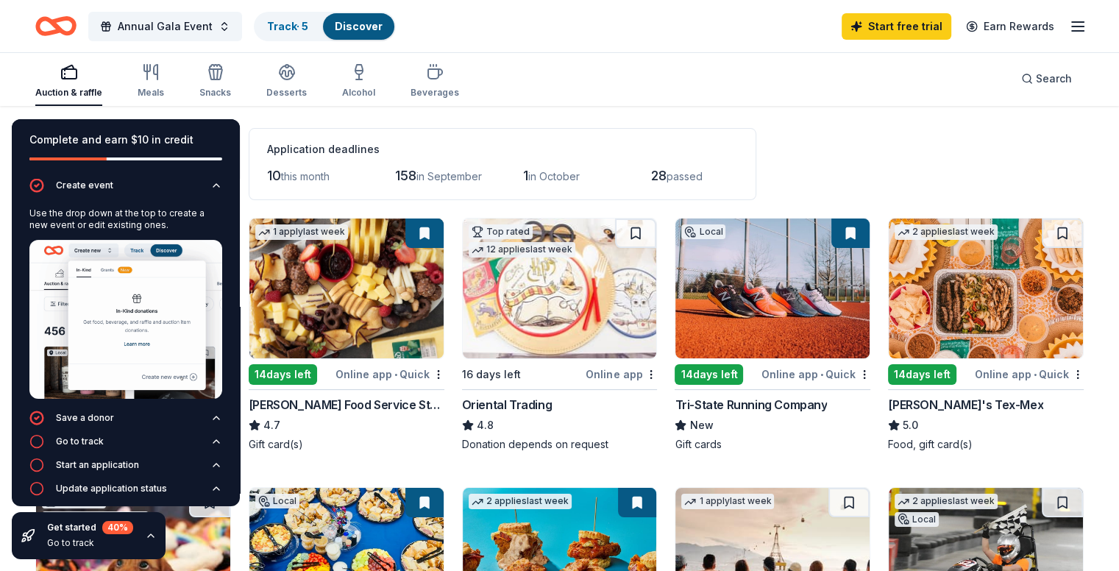
click at [986, 400] on div "Chuy's Tex-Mex" at bounding box center [986, 405] width 196 height 18
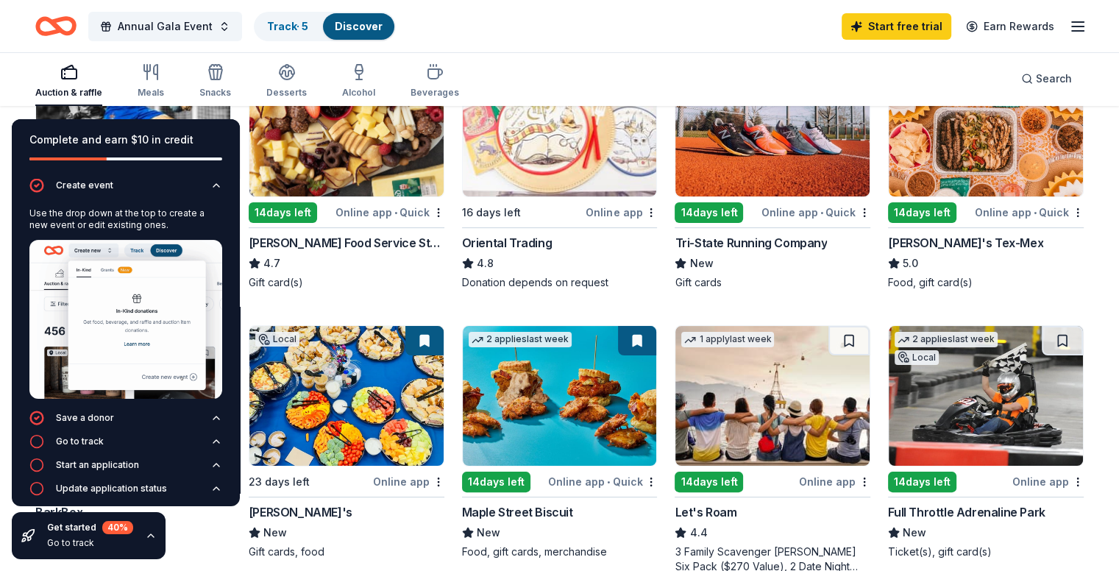
scroll to position [216, 0]
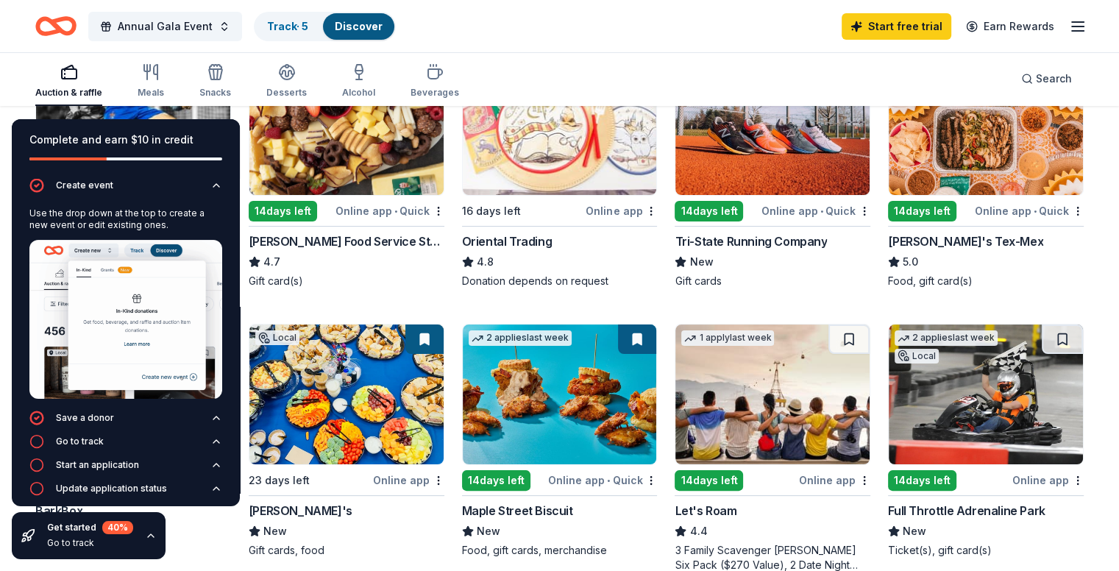
click at [815, 217] on div "Online app • Quick" at bounding box center [816, 211] width 109 height 18
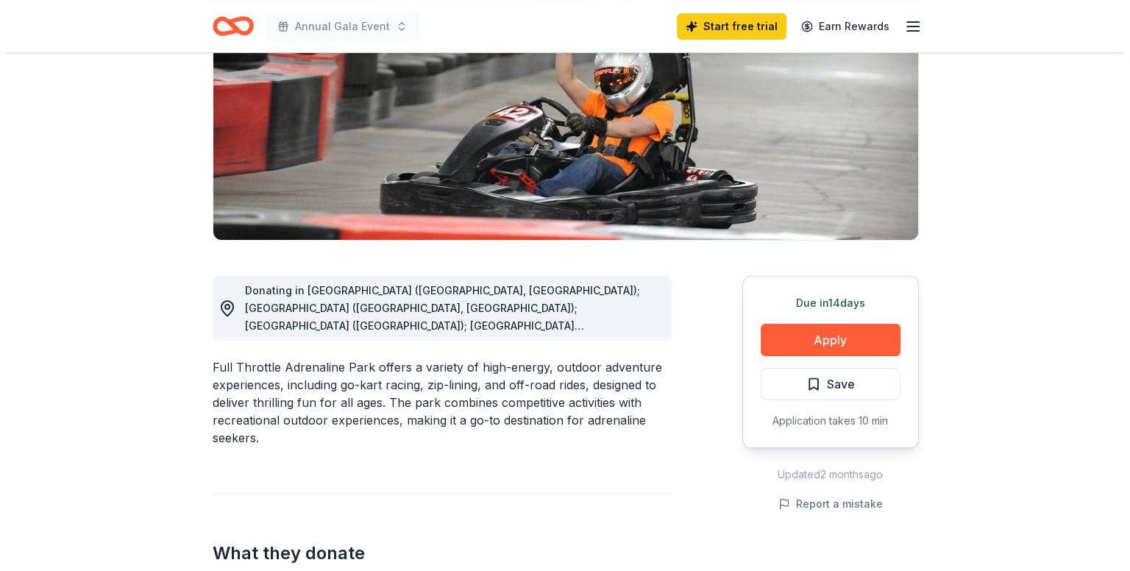
scroll to position [238, 0]
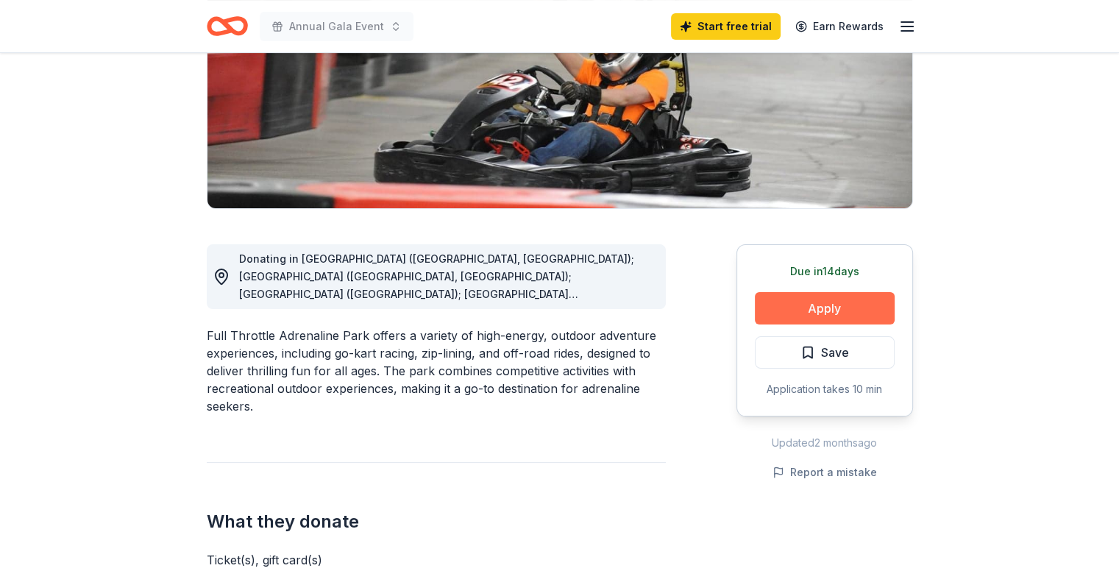
click at [865, 306] on button "Apply" at bounding box center [825, 308] width 140 height 32
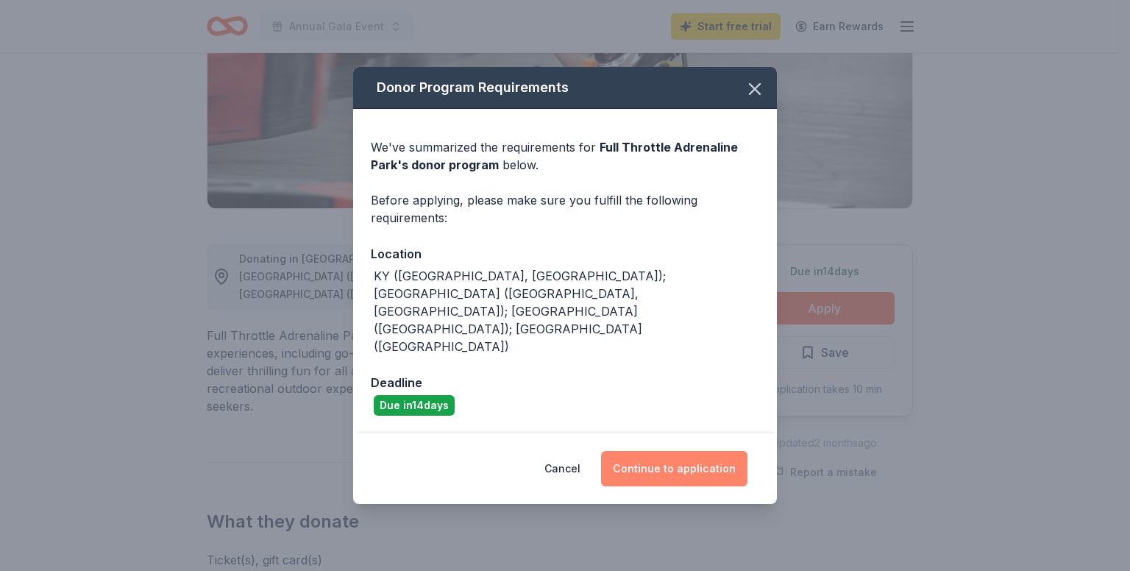
click at [692, 451] on button "Continue to application" at bounding box center [674, 468] width 146 height 35
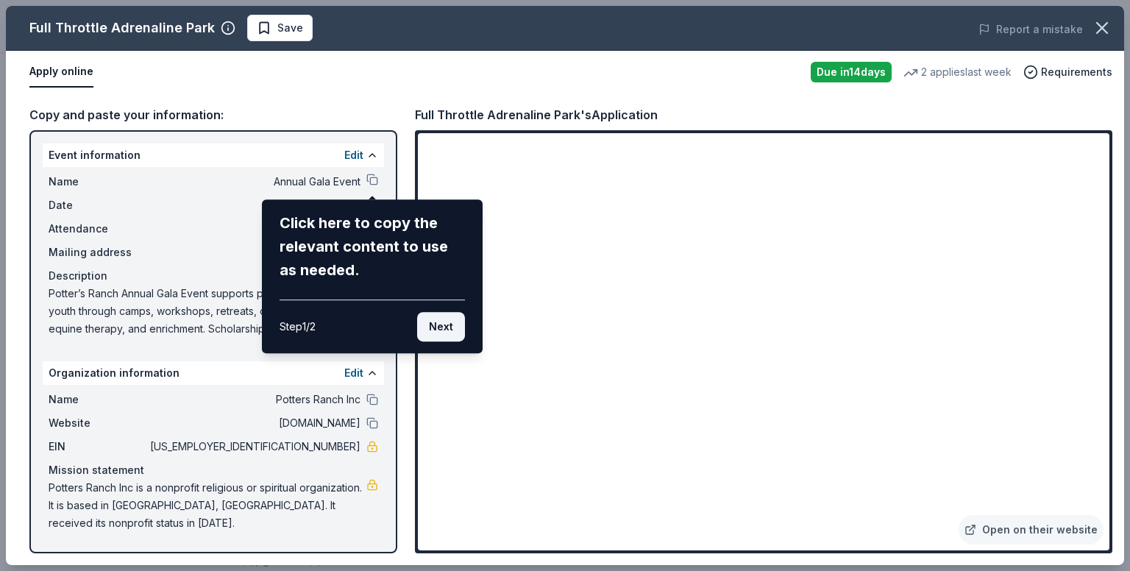
click at [446, 327] on button "Next" at bounding box center [441, 326] width 48 height 29
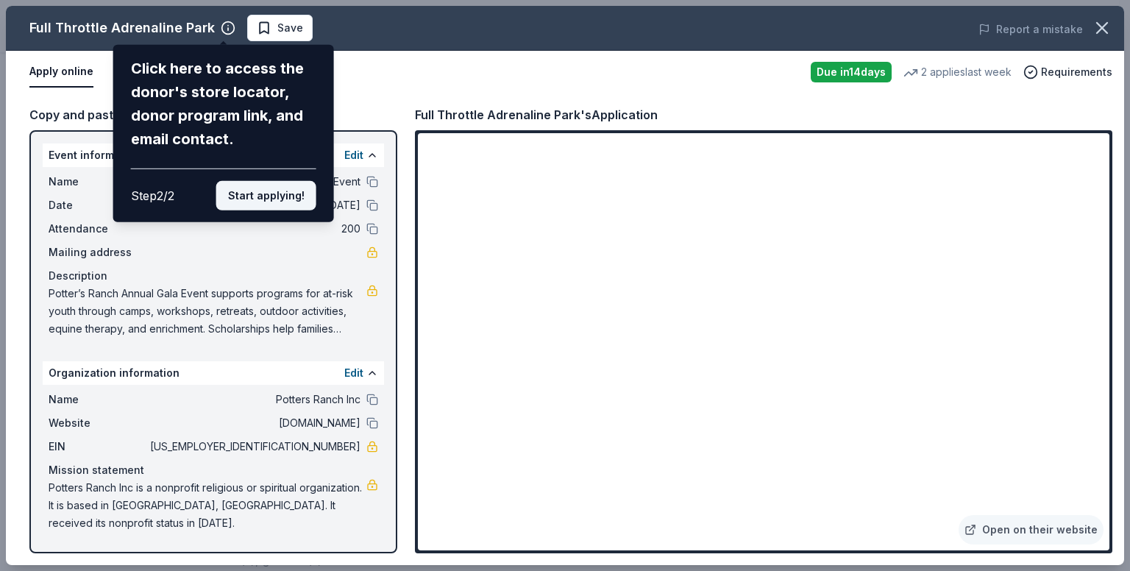
click at [285, 194] on button "Start applying!" at bounding box center [266, 195] width 100 height 29
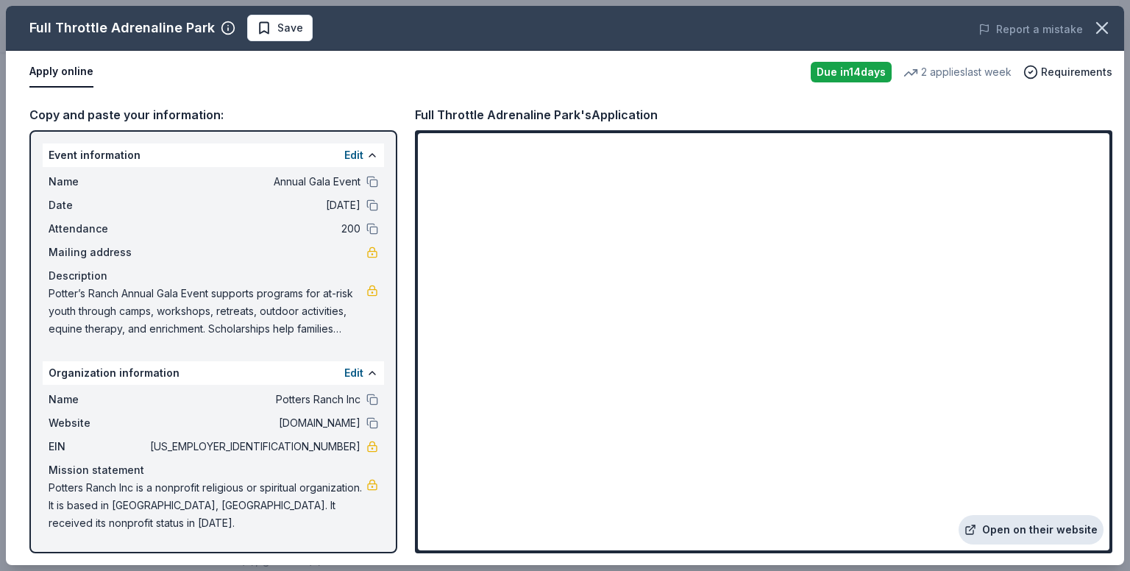
click at [1024, 525] on link "Open on their website" at bounding box center [1031, 529] width 145 height 29
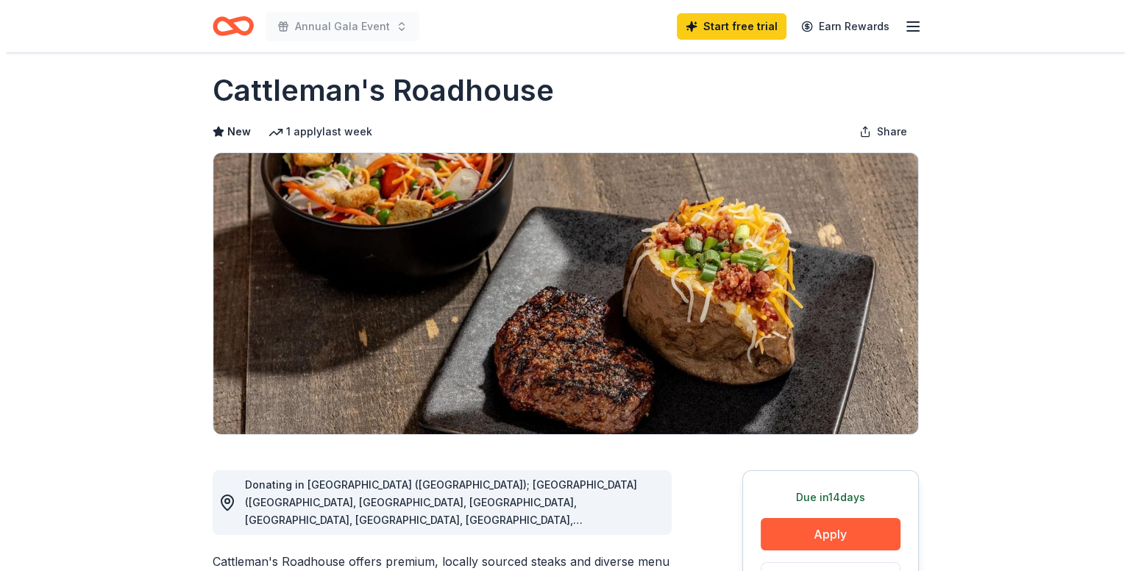
scroll to position [52, 0]
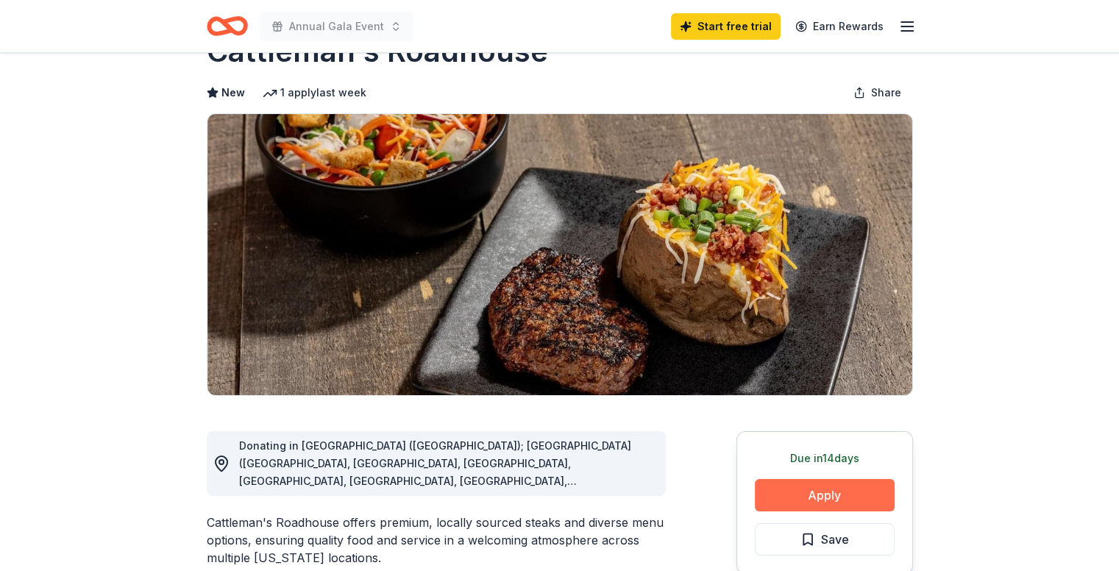
click at [851, 492] on button "Apply" at bounding box center [825, 495] width 140 height 32
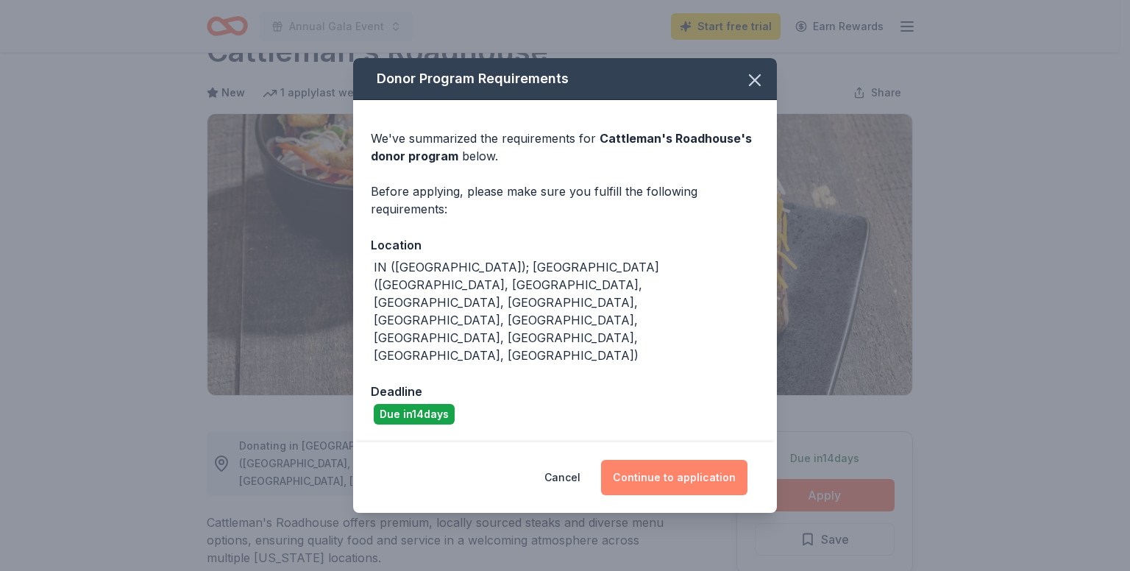
click at [684, 460] on button "Continue to application" at bounding box center [674, 477] width 146 height 35
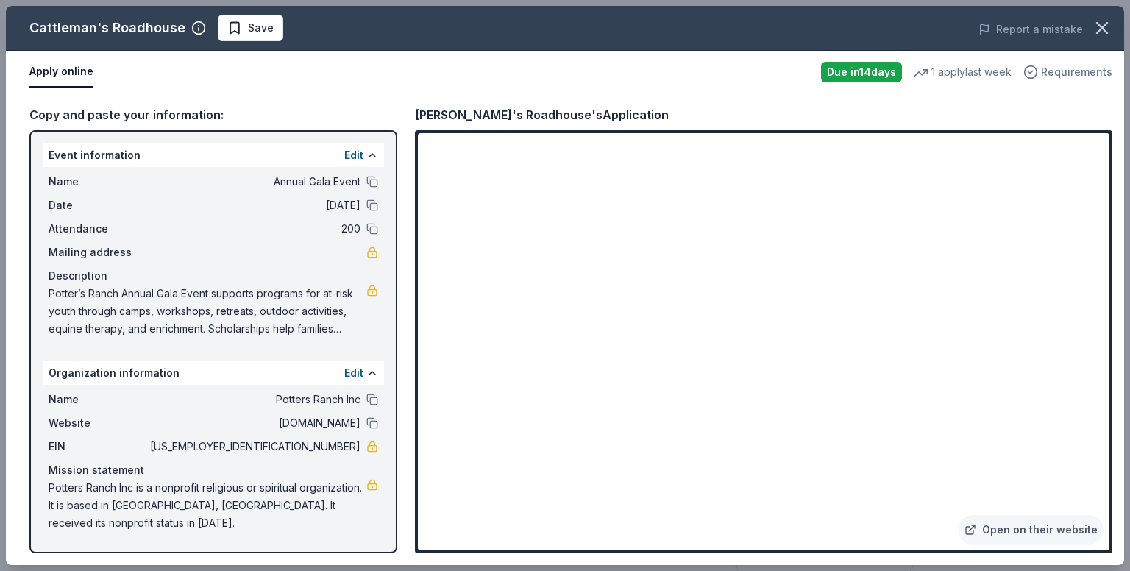
click at [1071, 70] on span "Requirements" at bounding box center [1076, 72] width 71 height 18
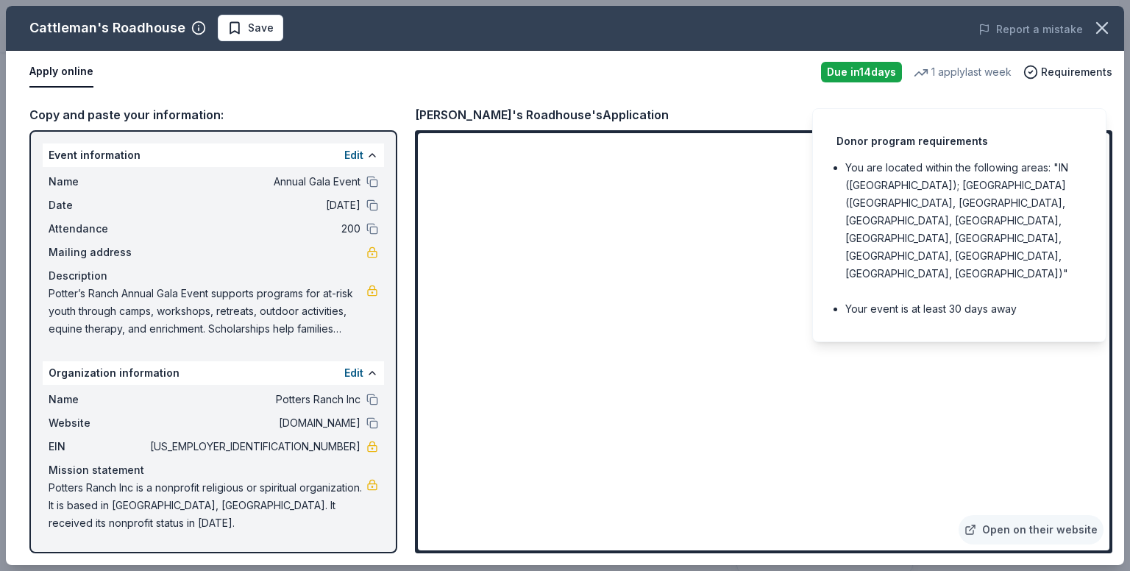
click at [1018, 530] on link "Open on their website" at bounding box center [1031, 529] width 145 height 29
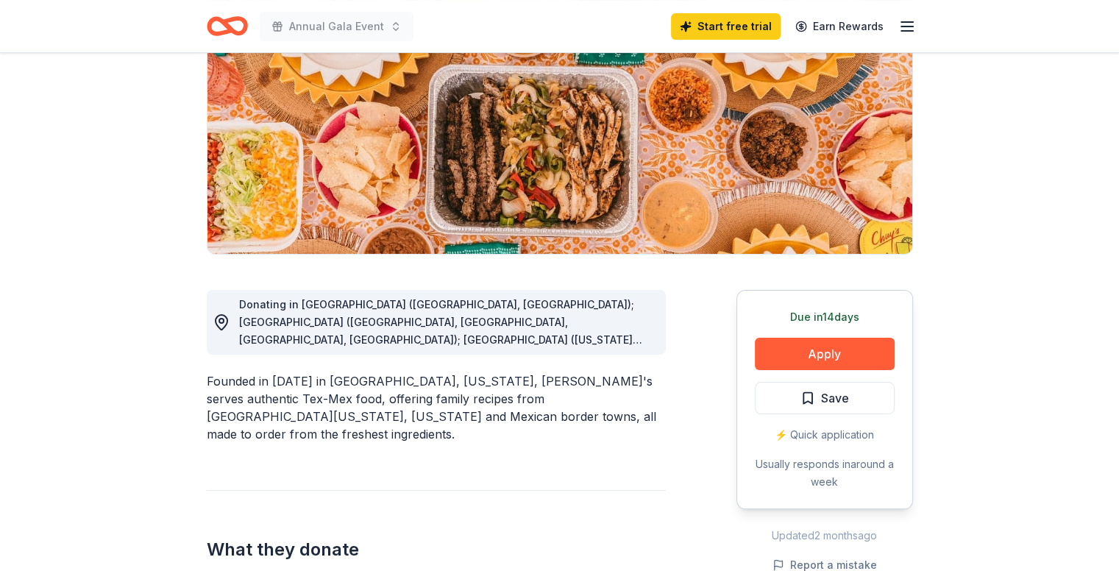
scroll to position [235, 0]
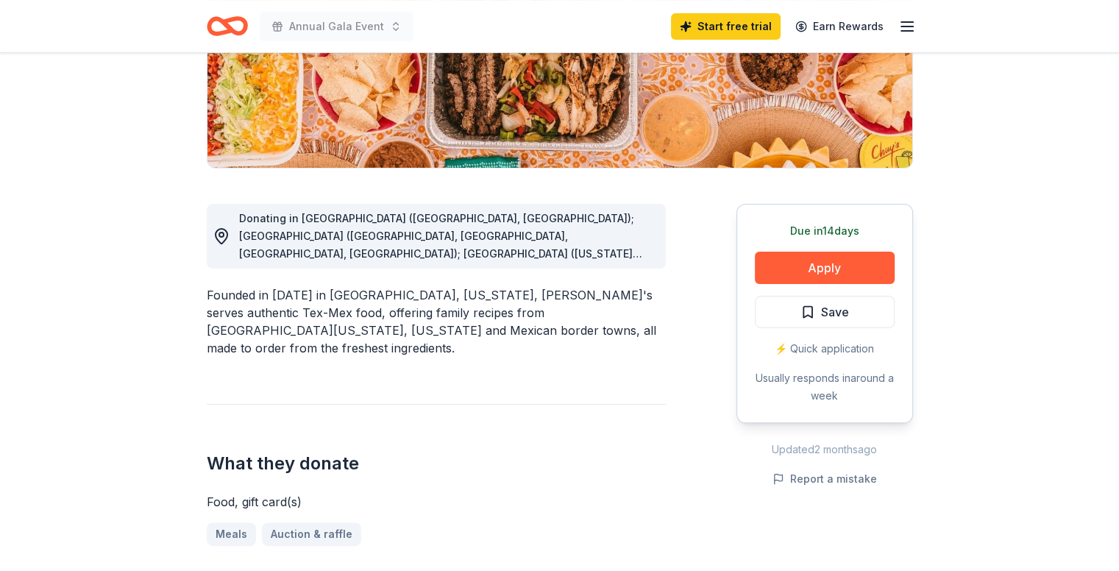
scroll to position [288, 0]
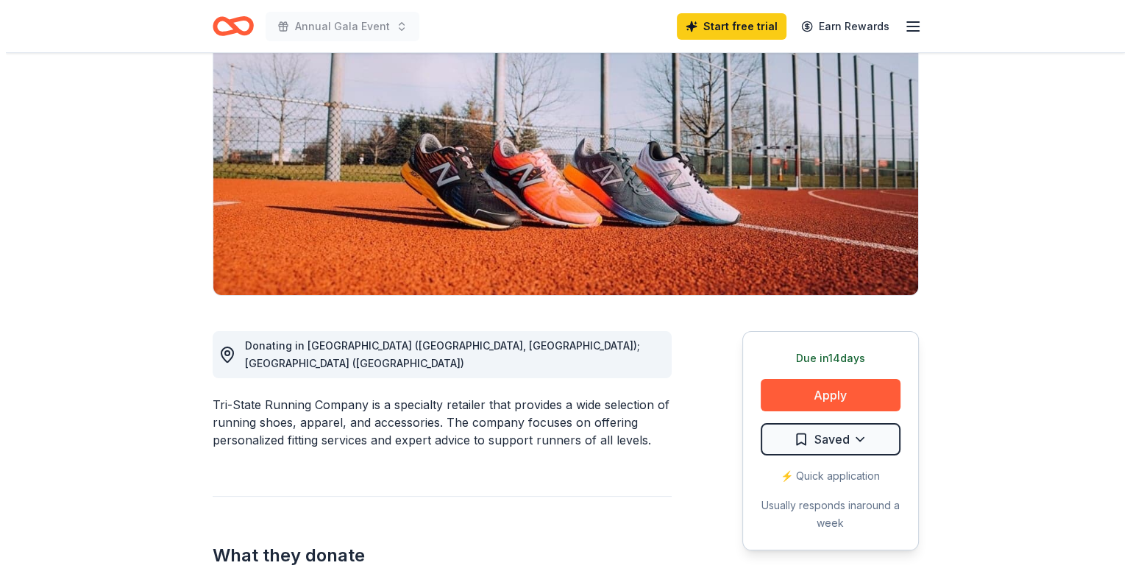
scroll to position [216, 0]
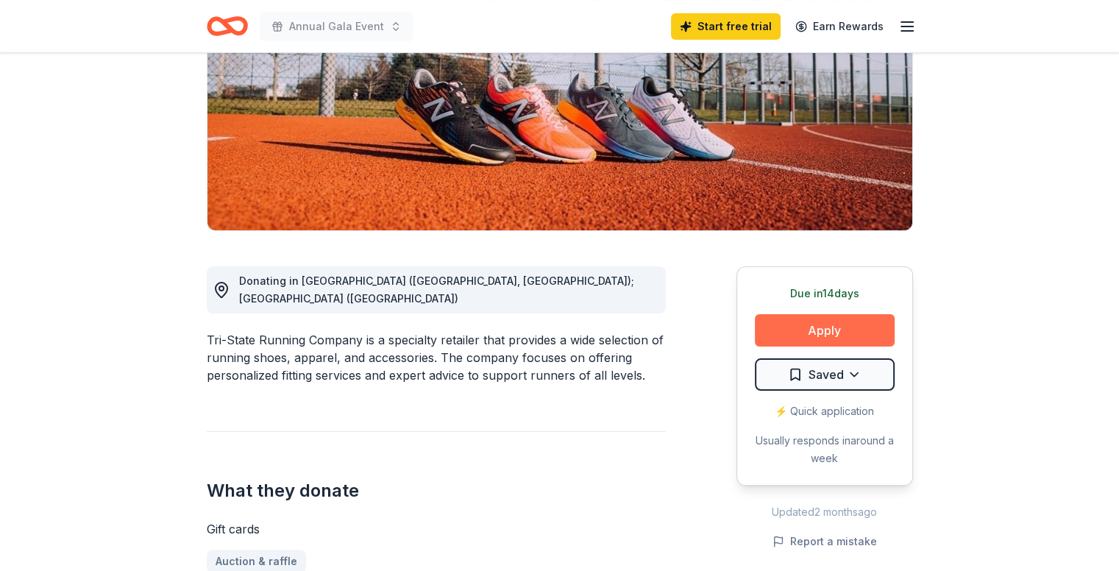
click at [828, 335] on button "Apply" at bounding box center [825, 330] width 140 height 32
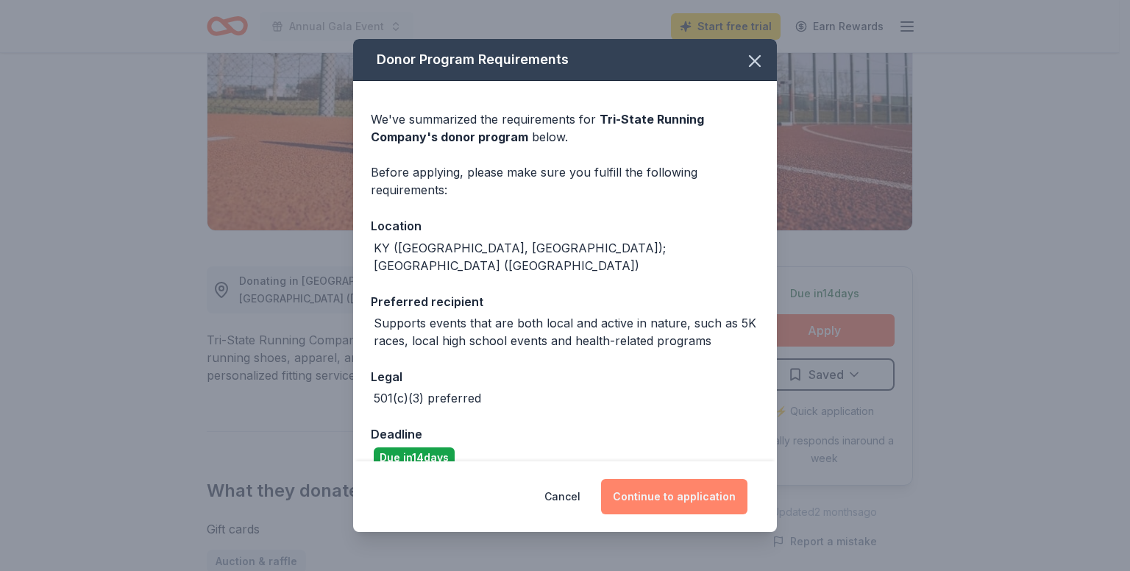
click at [678, 505] on button "Continue to application" at bounding box center [674, 496] width 146 height 35
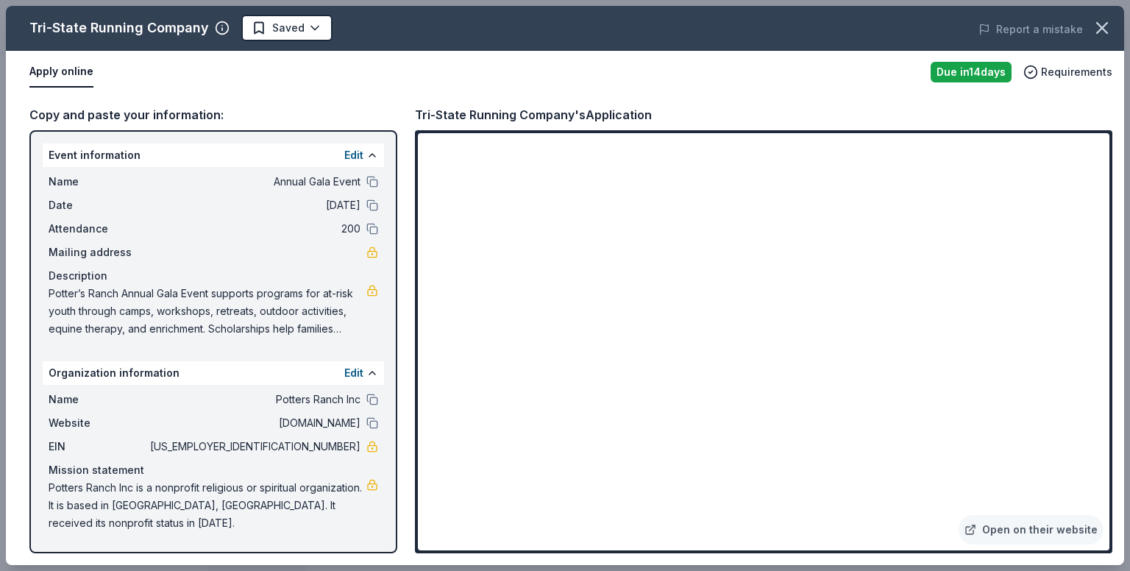
click at [171, 106] on div "Copy and paste your information:" at bounding box center [213, 114] width 368 height 19
click at [244, 192] on div "Name Annual Gala Event Date 10/04/25 Attendance 200 Mailing address Description…" at bounding box center [213, 255] width 341 height 177
click at [361, 161] on button "Edit" at bounding box center [353, 155] width 19 height 18
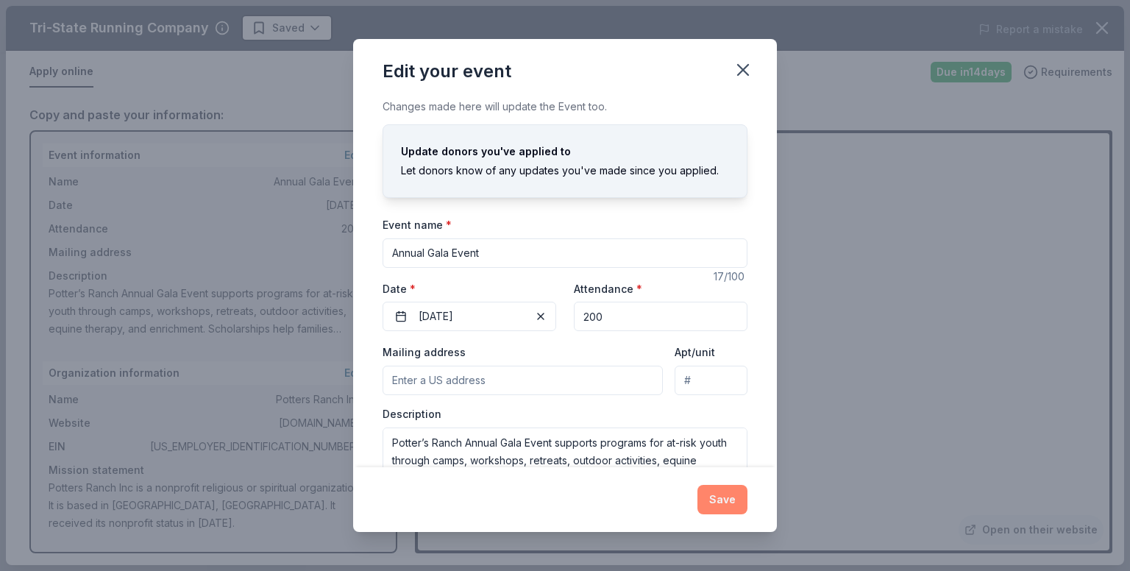
click at [721, 494] on button "Save" at bounding box center [723, 499] width 50 height 29
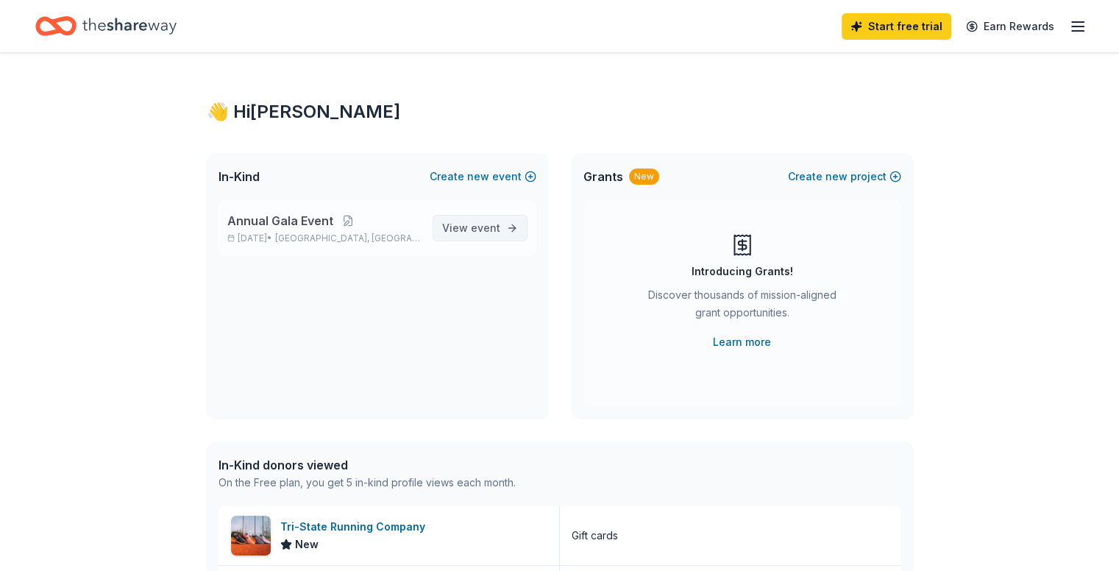
click at [471, 234] on span "View event" at bounding box center [471, 228] width 58 height 18
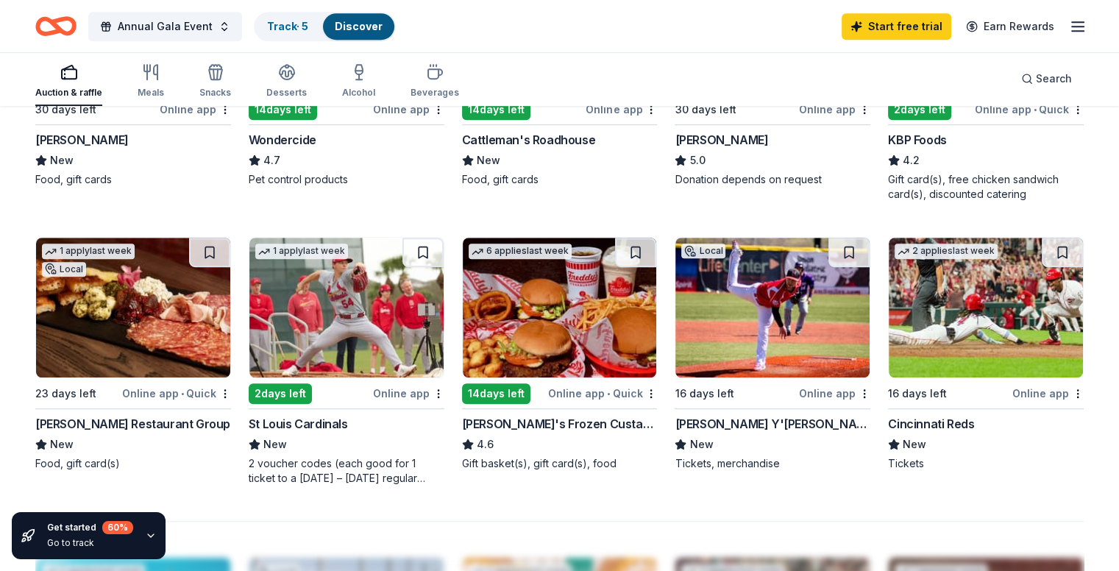
scroll to position [868, 0]
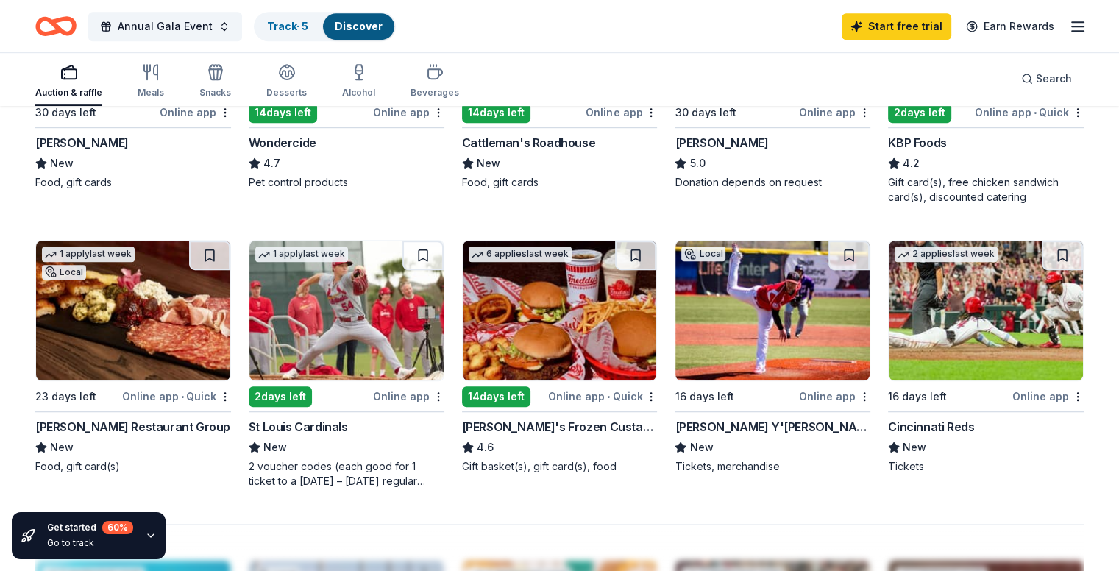
click at [1072, 31] on line "button" at bounding box center [1078, 31] width 12 height 0
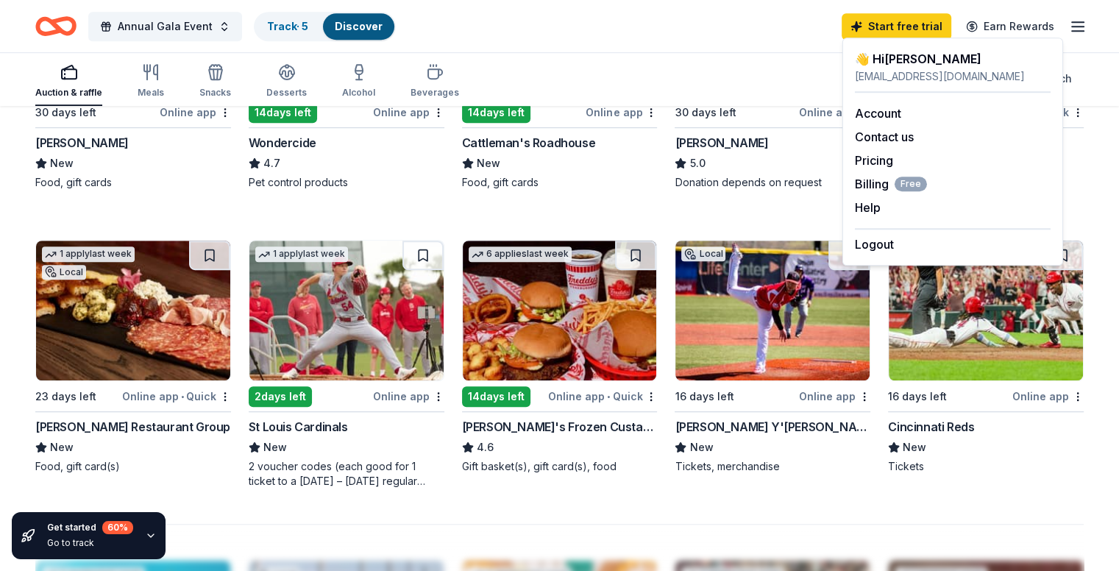
click at [932, 63] on div "👋 Hi Diana" at bounding box center [953, 59] width 196 height 18
click at [899, 112] on link "Account" at bounding box center [878, 113] width 46 height 15
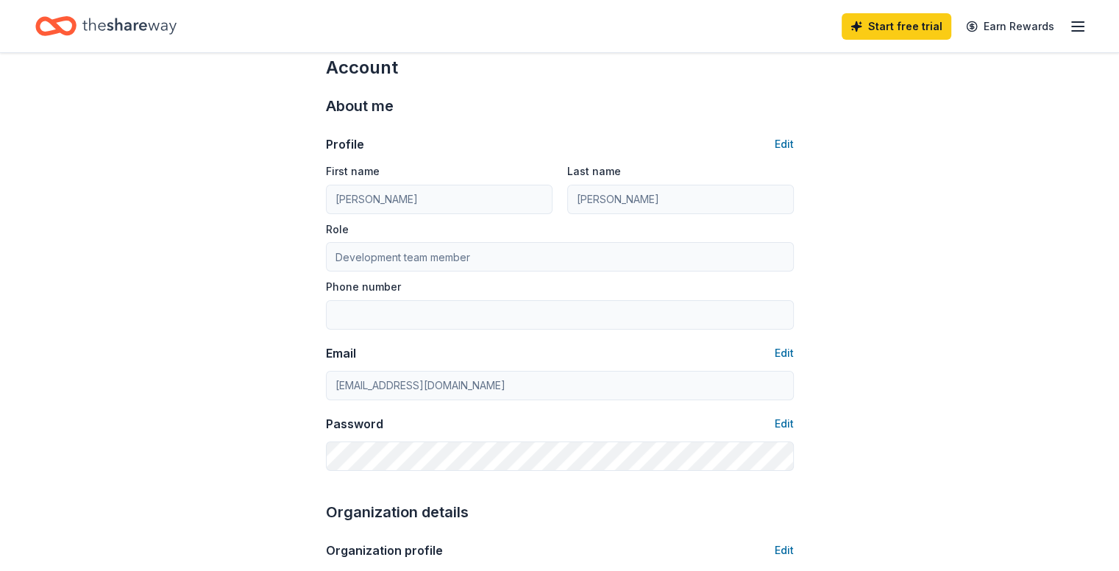
scroll to position [65, 0]
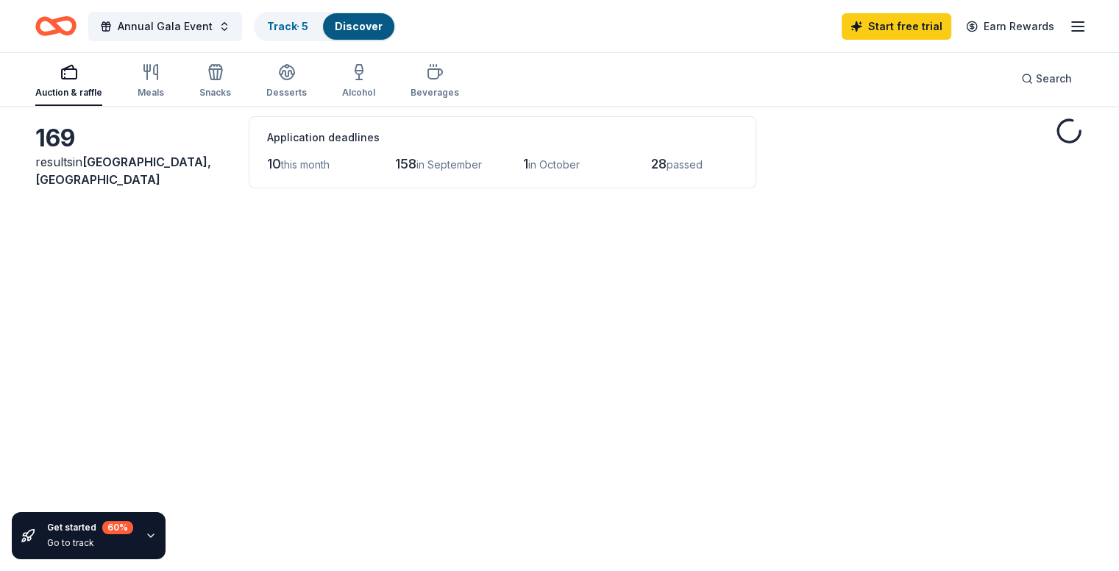
scroll to position [868, 0]
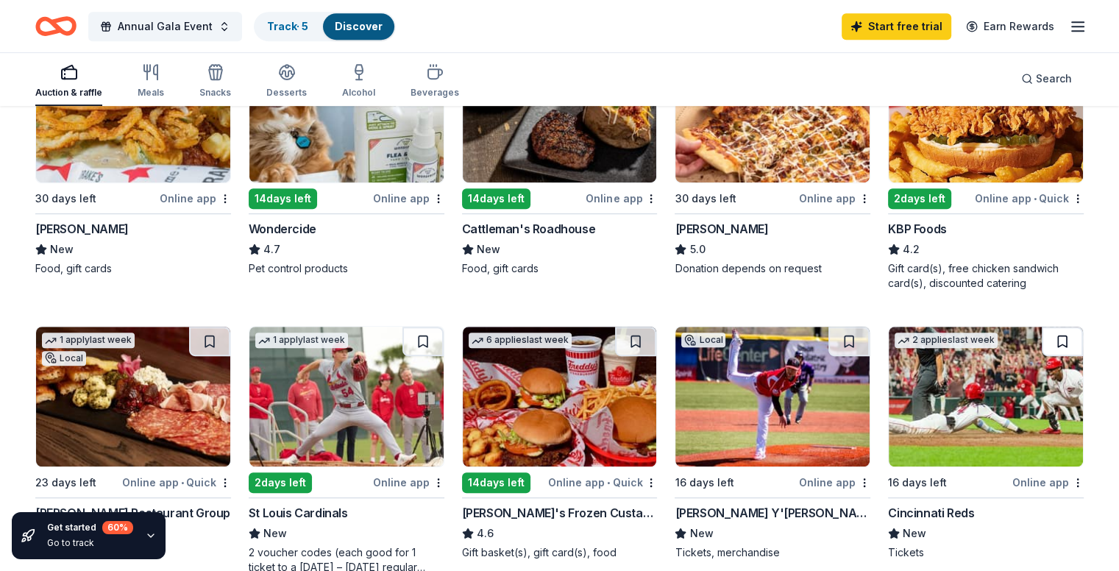
click at [1042, 335] on button at bounding box center [1062, 341] width 41 height 29
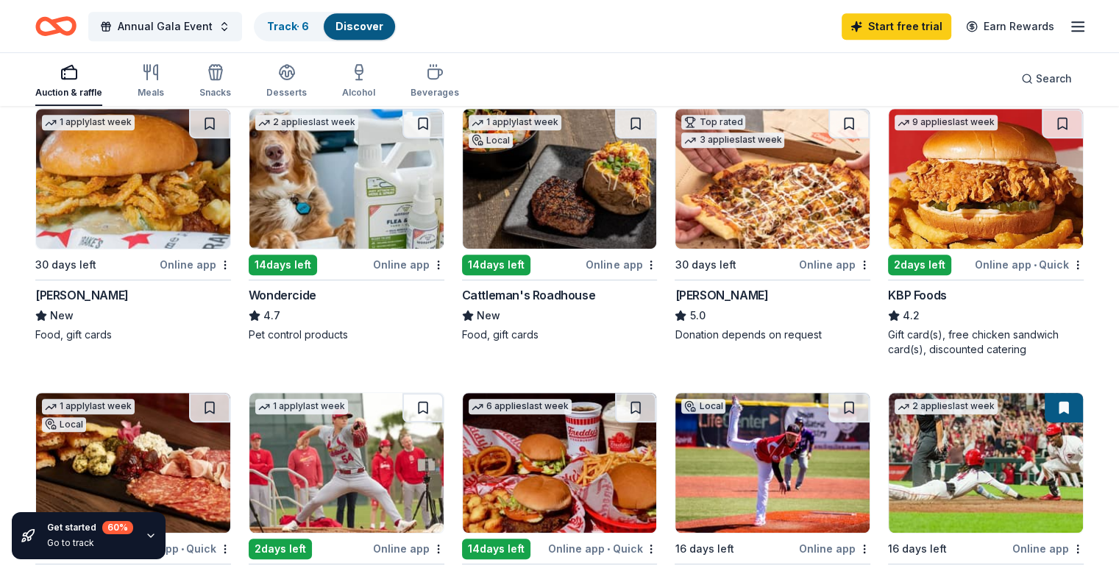
scroll to position [715, 0]
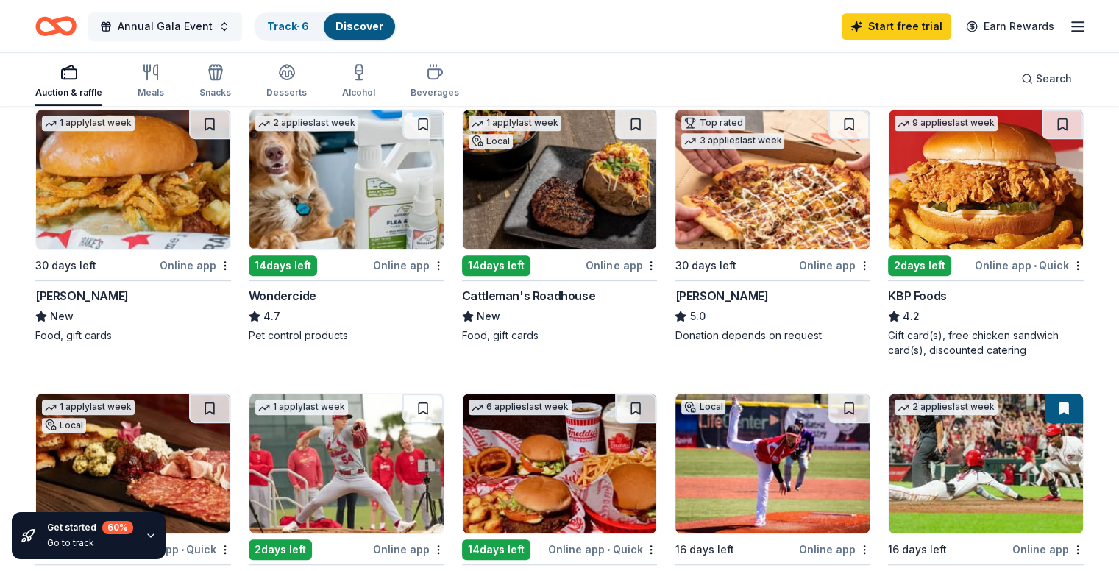
click at [179, 25] on span "Annual Gala Event" at bounding box center [165, 27] width 95 height 18
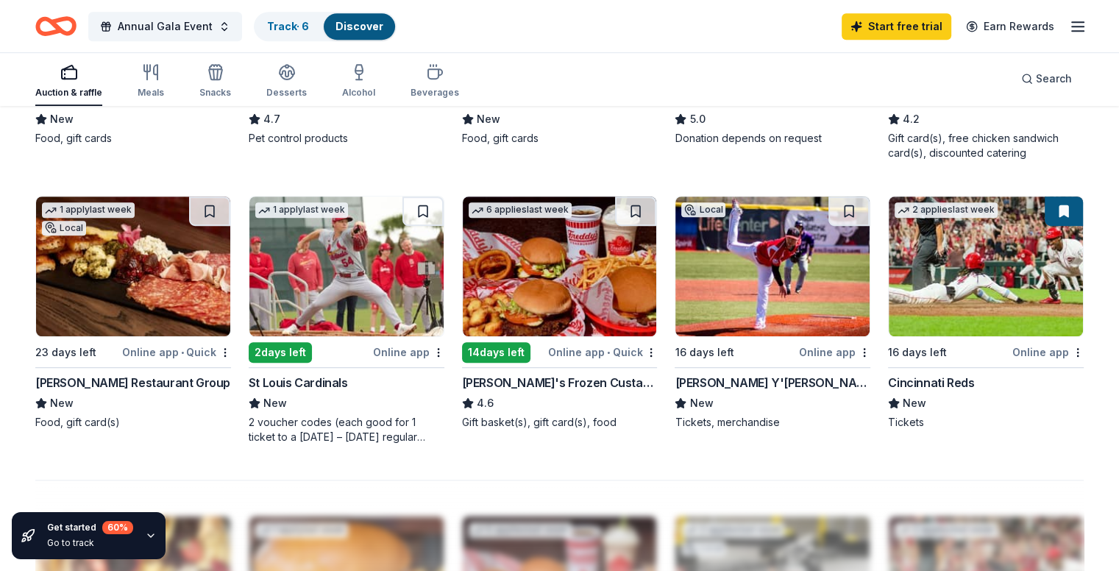
scroll to position [912, 0]
click at [621, 343] on div "Online app • Quick" at bounding box center [602, 352] width 109 height 18
click at [1000, 440] on div "2 applies last week 16 days left Online app Cincinnati Reds New Tickets" at bounding box center [986, 320] width 196 height 249
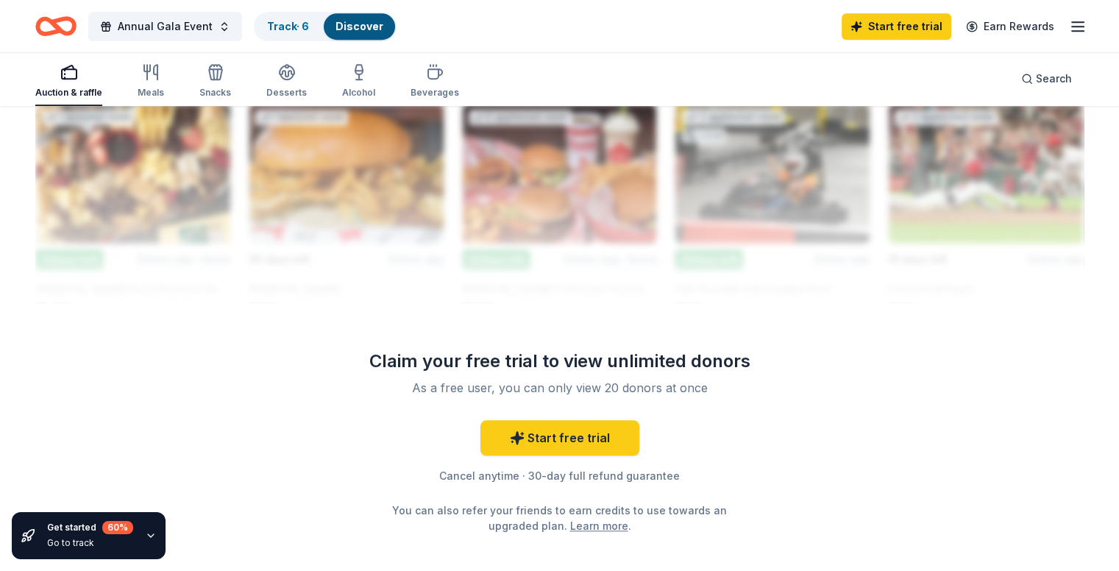
scroll to position [1339, 0]
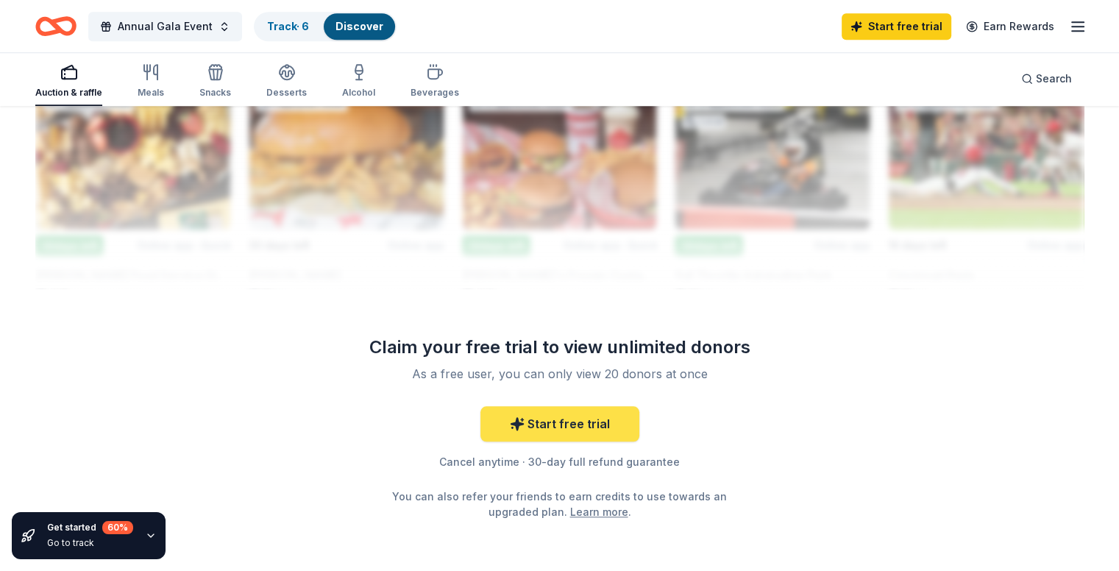
click at [604, 436] on link "Start free trial" at bounding box center [559, 423] width 159 height 35
click at [592, 433] on link "Start free trial" at bounding box center [559, 423] width 159 height 35
click at [584, 438] on link "Start free trial" at bounding box center [559, 423] width 159 height 35
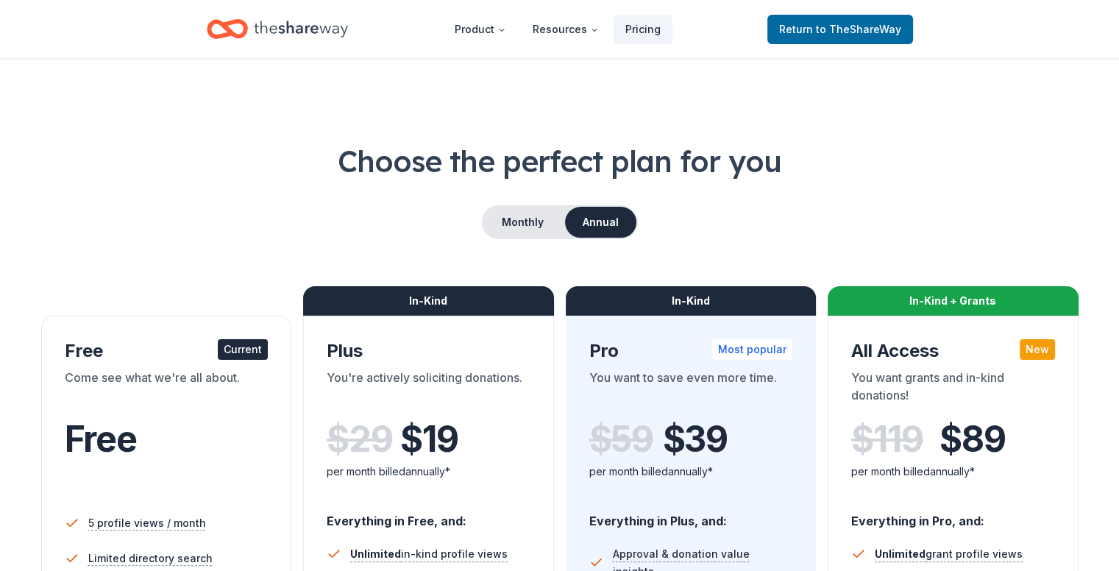
click at [681, 340] on div "Pro Most popular" at bounding box center [691, 351] width 204 height 24
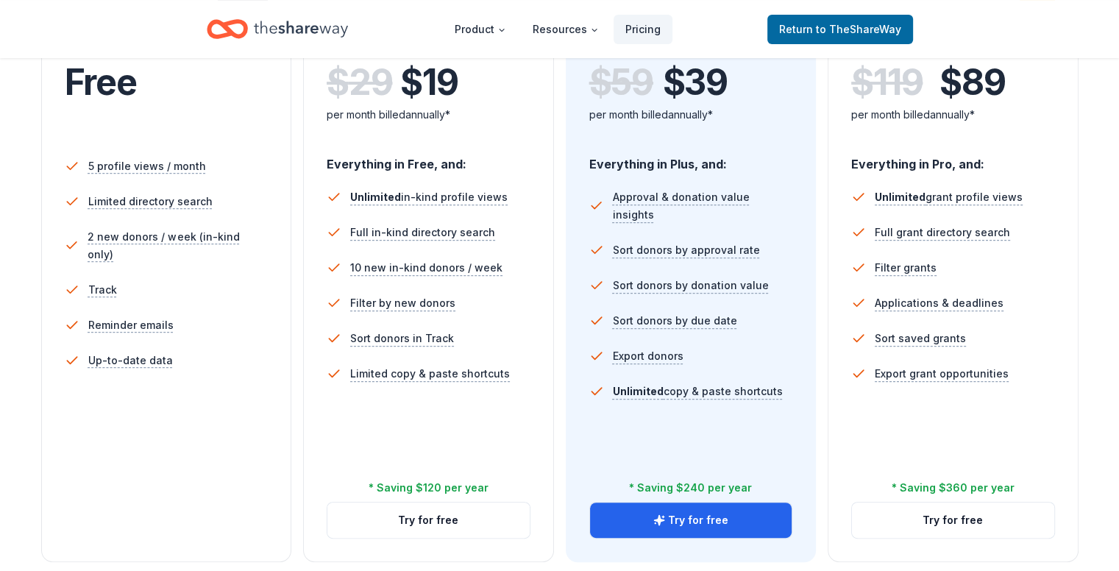
scroll to position [358, 0]
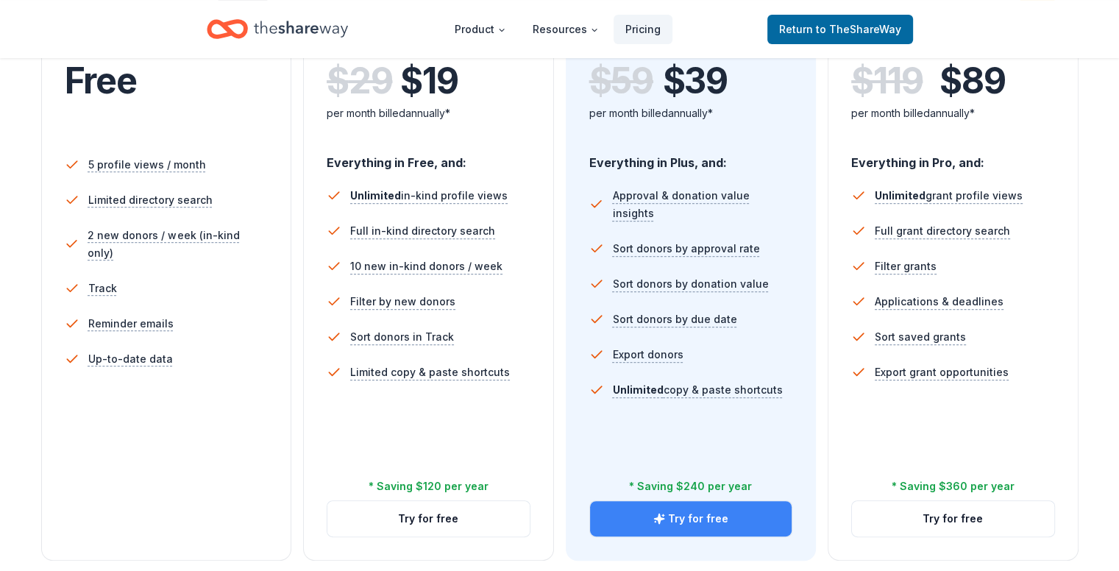
click at [734, 501] on button "Try for free" at bounding box center [691, 518] width 202 height 35
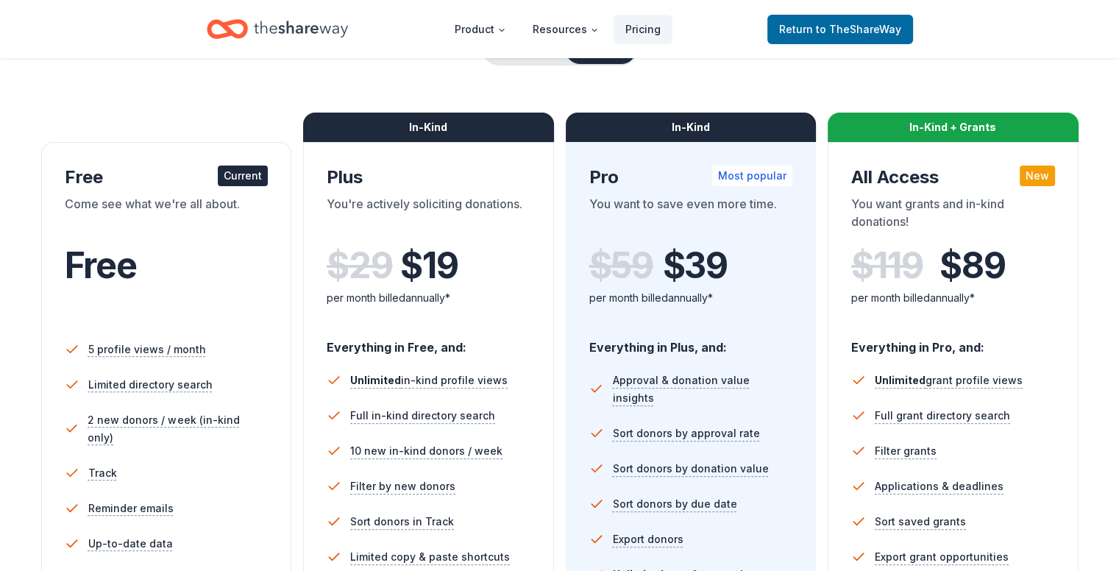
scroll to position [35, 0]
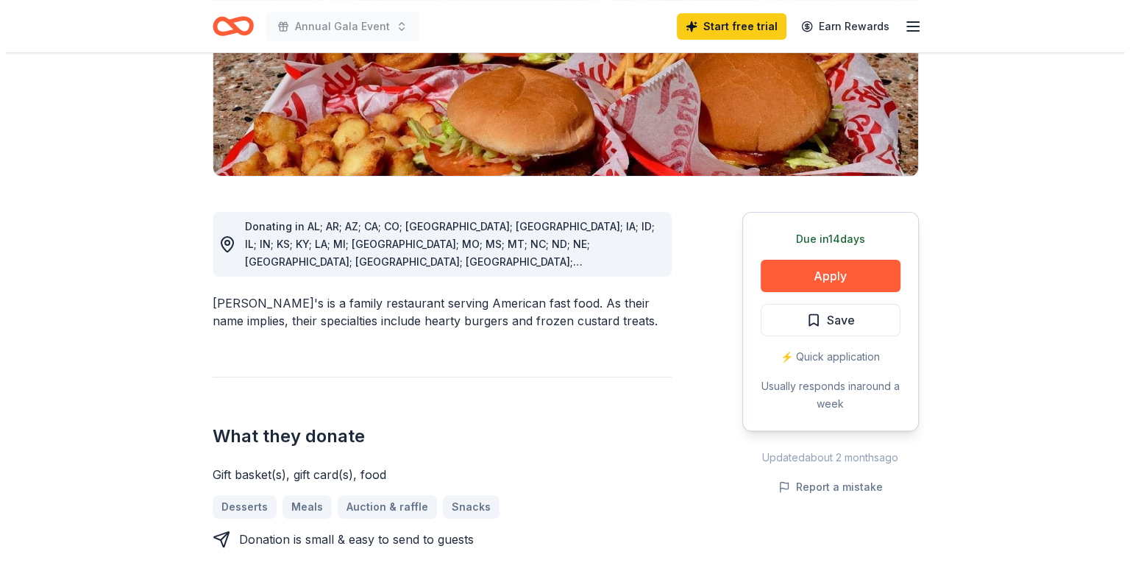
scroll to position [314, 0]
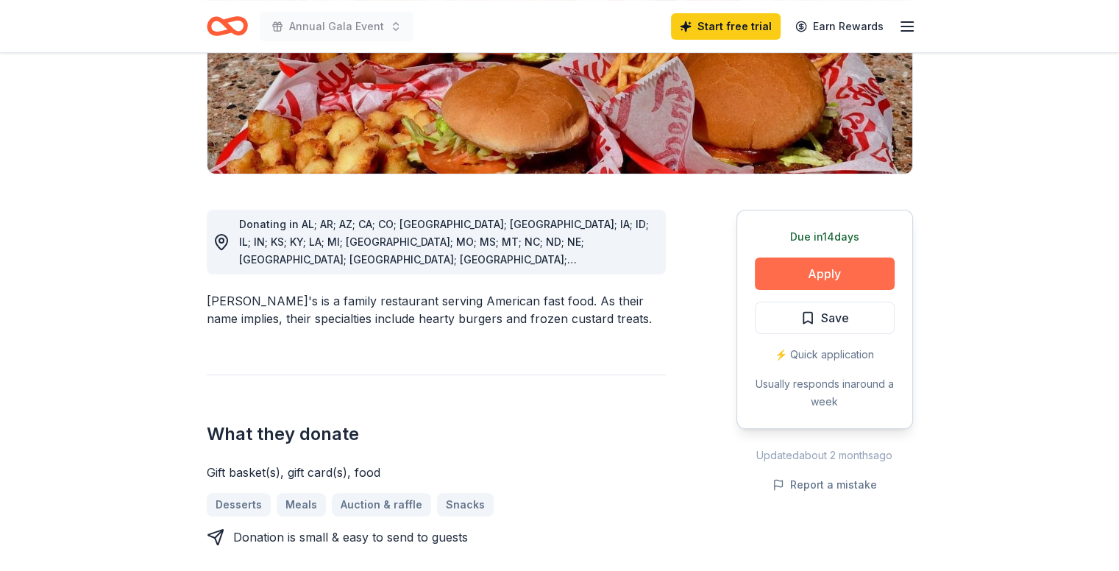
click at [847, 258] on button "Apply" at bounding box center [825, 274] width 140 height 32
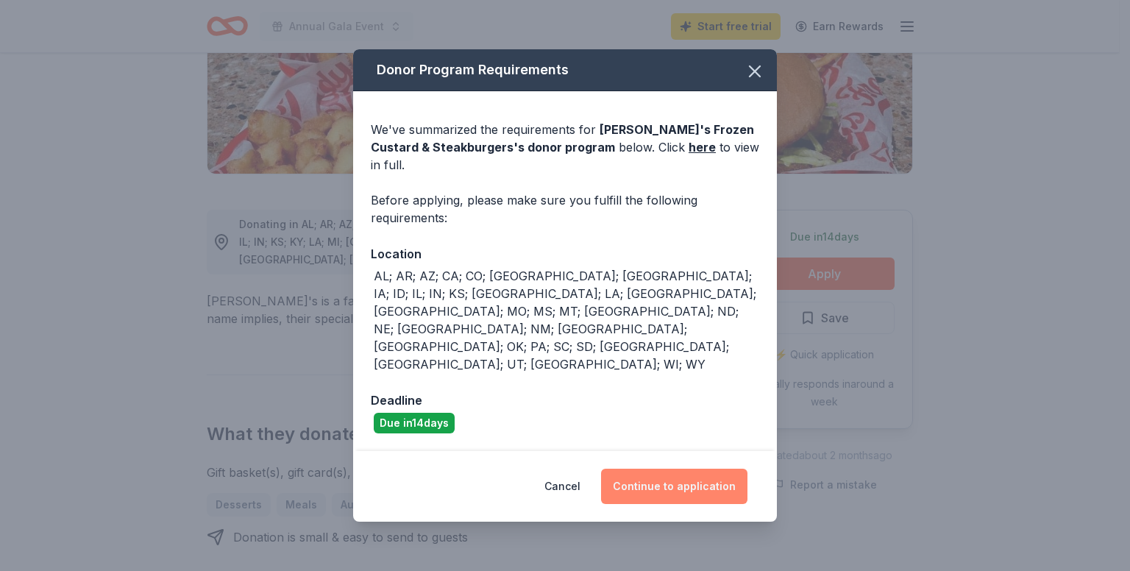
click at [692, 469] on button "Continue to application" at bounding box center [674, 486] width 146 height 35
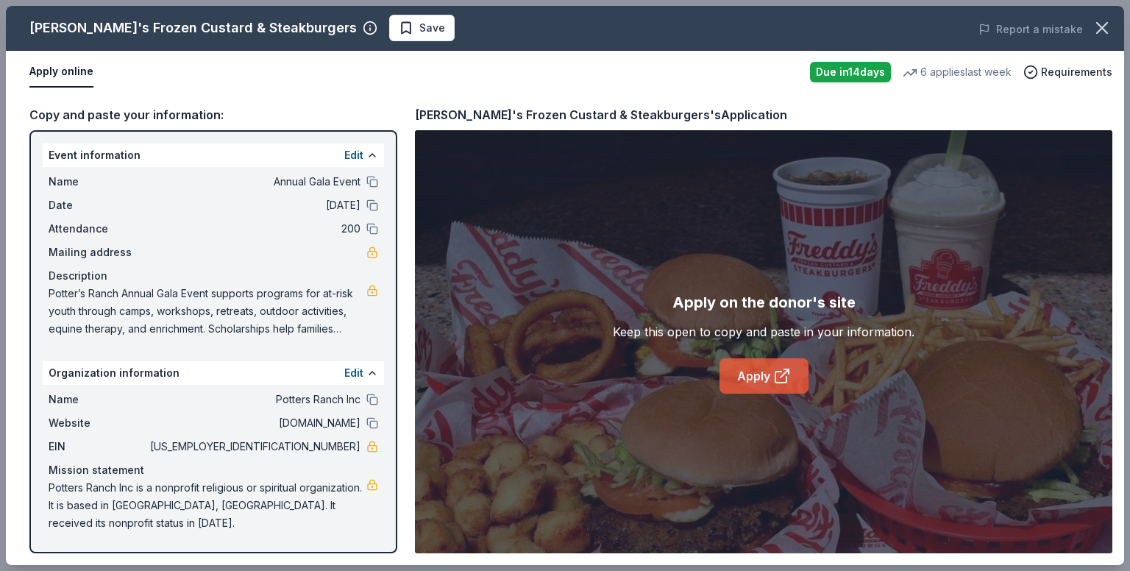
click at [771, 377] on link "Apply" at bounding box center [764, 375] width 89 height 35
click at [762, 377] on link "Apply" at bounding box center [764, 375] width 89 height 35
